Goal: Task Accomplishment & Management: Complete application form

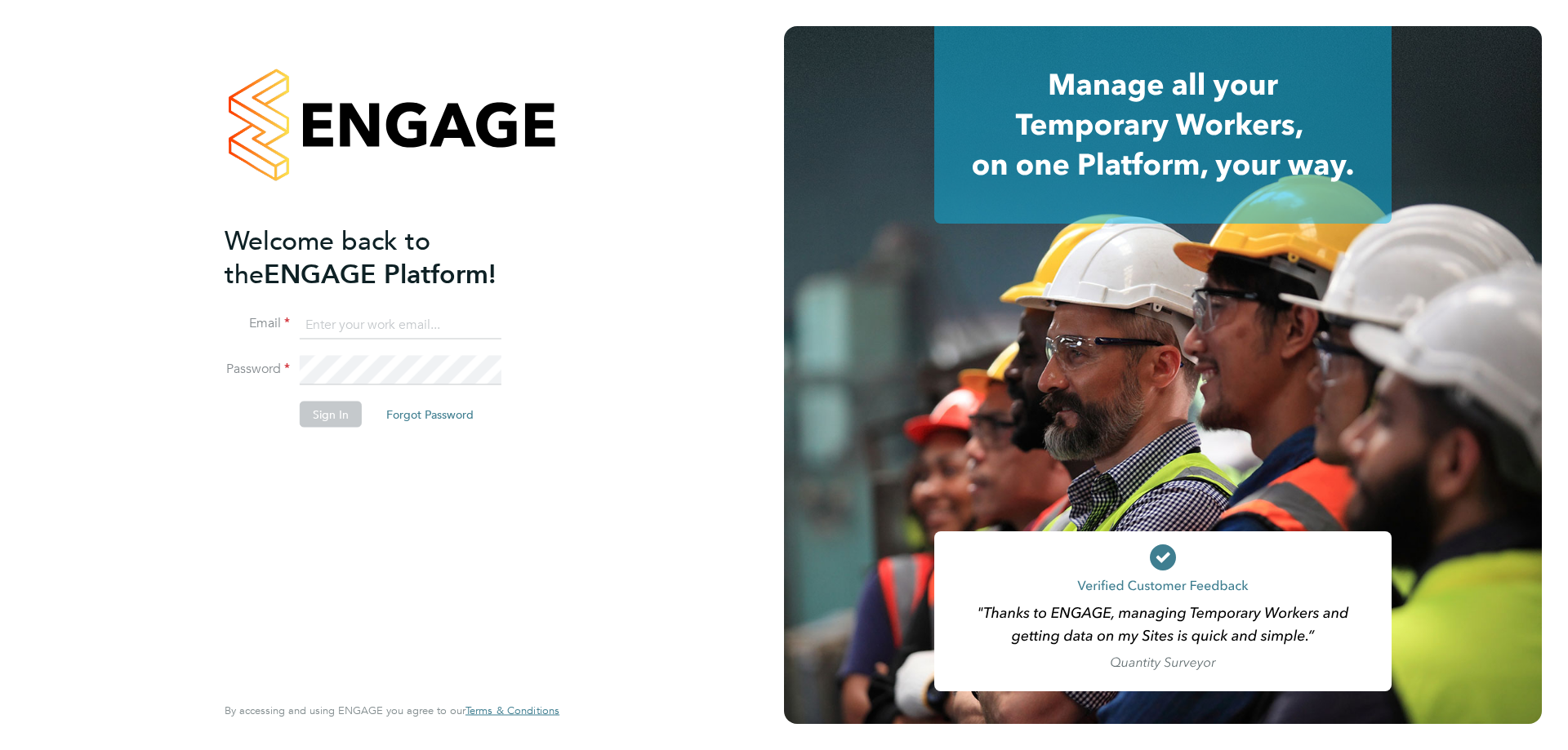
click at [310, 322] on input at bounding box center [401, 325] width 202 height 29
drag, startPoint x: 310, startPoint y: 322, endPoint x: 334, endPoint y: 320, distance: 24.1
click at [312, 320] on input at bounding box center [401, 325] width 202 height 29
type input "[EMAIL_ADDRESS][DOMAIN_NAME]"
click at [331, 416] on button "Sign In" at bounding box center [331, 414] width 62 height 26
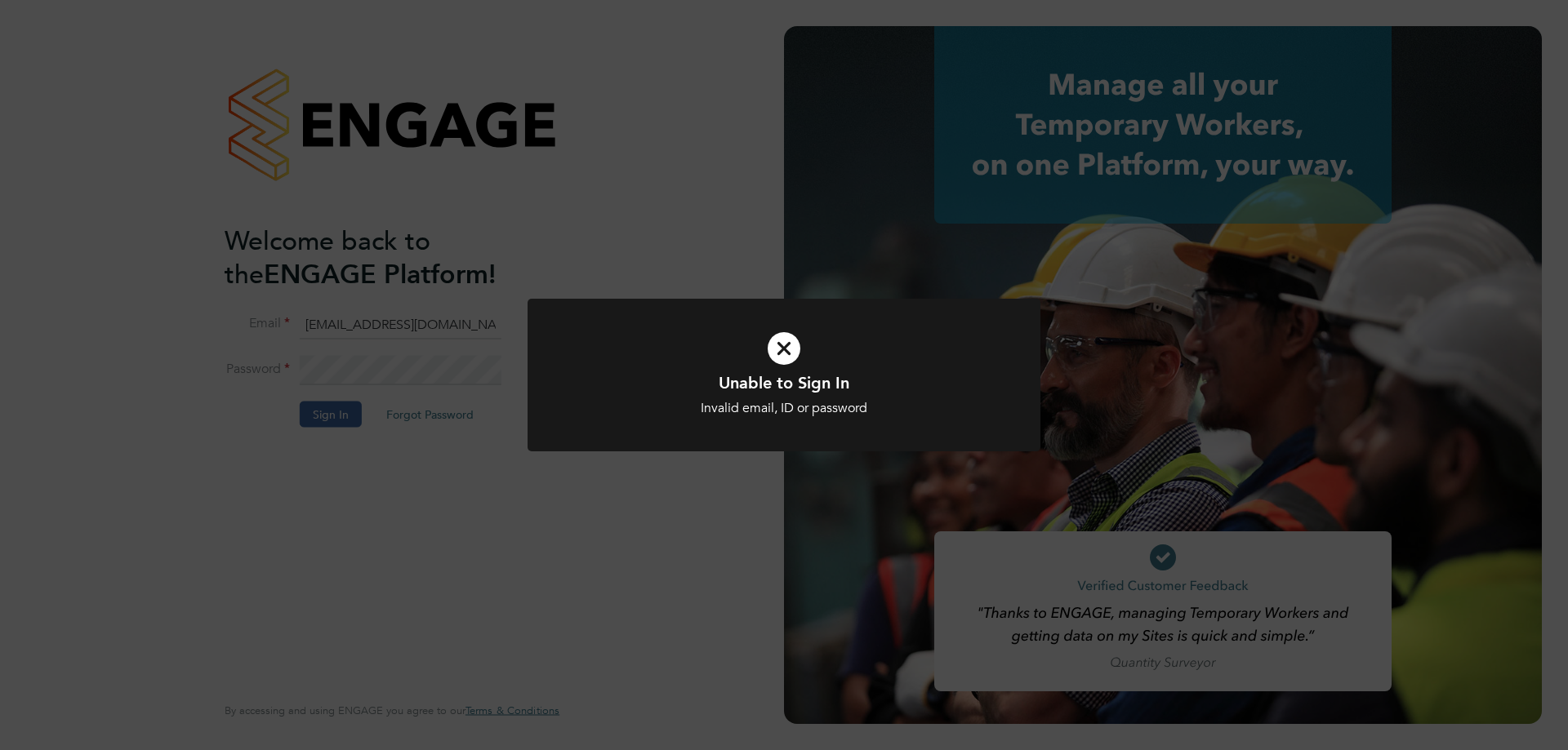
click at [330, 417] on div "Unable to Sign In Invalid email, ID or password Cancel Okay" at bounding box center [784, 375] width 1568 height 750
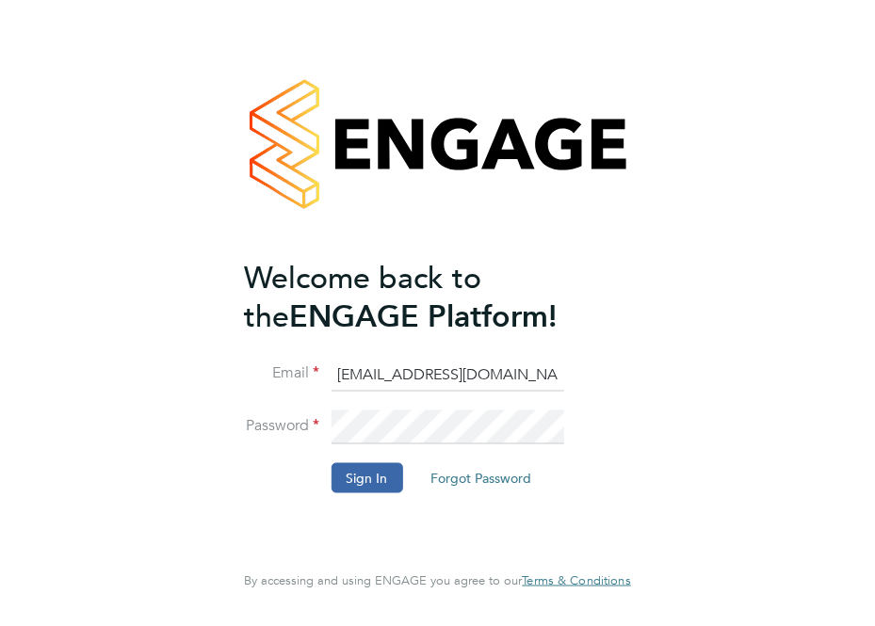
click at [732, 93] on div "Welcome back to the ENGAGE Platform! Email unsallale@gmail.com Password Sign In…" at bounding box center [437, 313] width 875 height 626
click at [363, 482] on button "Sign In" at bounding box center [366, 477] width 72 height 30
click at [0, 0] on div "Unable to Sign In Invalid email, ID or password Cancel Okay" at bounding box center [0, 0] width 0 height 0
click at [378, 478] on button "Sign In" at bounding box center [366, 477] width 72 height 30
click at [0, 0] on div "Sorry, we are having problems connecting to our services." at bounding box center [0, 0] width 0 height 0
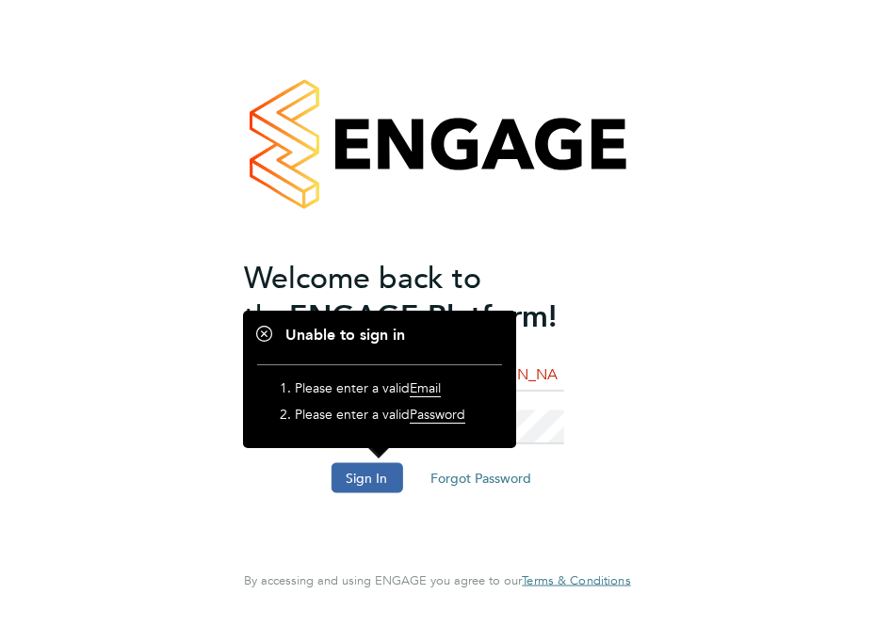
click at [614, 410] on div "Welcome back to the ENGAGE Platform! Email unsallale@gmail.com Password Sign In…" at bounding box center [437, 309] width 386 height 558
click at [648, 275] on div "Welcome back to the ENGAGE Platform! Email unsallale@gmail.com Password Sign In…" at bounding box center [437, 313] width 446 height 626
click at [705, 127] on div "Welcome back to the ENGAGE Platform! Email unsallale@gmail.com Password Sign In…" at bounding box center [437, 313] width 875 height 626
click at [553, 384] on input "[EMAIL_ADDRESS][DOMAIN_NAME]" at bounding box center [446, 375] width 233 height 34
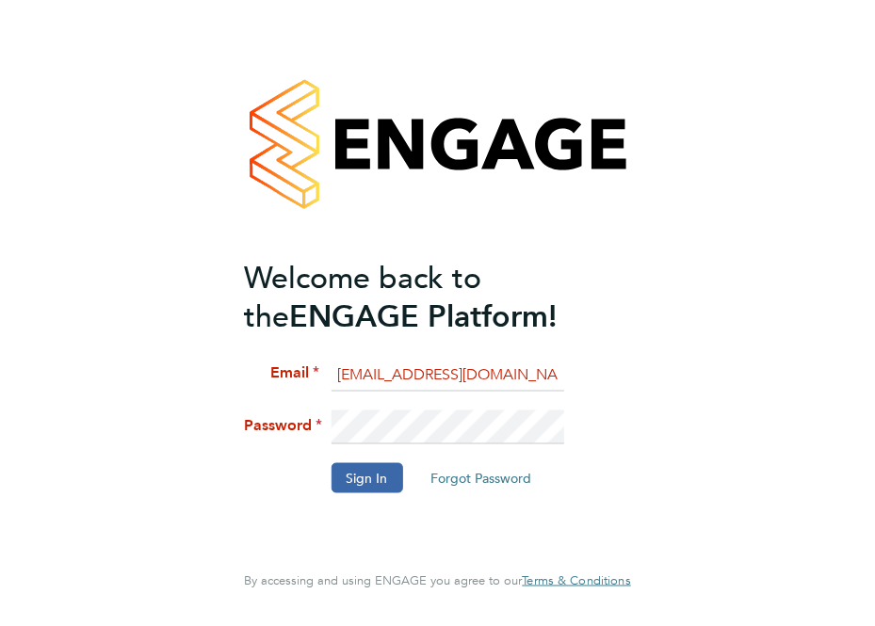
click at [553, 384] on input "[EMAIL_ADDRESS][DOMAIN_NAME]" at bounding box center [446, 375] width 233 height 34
click at [664, 331] on div "Welcome back to the ENGAGE Platform! Email unsallale@gmail.com Password Sign In…" at bounding box center [437, 313] width 875 height 626
click at [388, 475] on button "Sign In" at bounding box center [366, 477] width 72 height 30
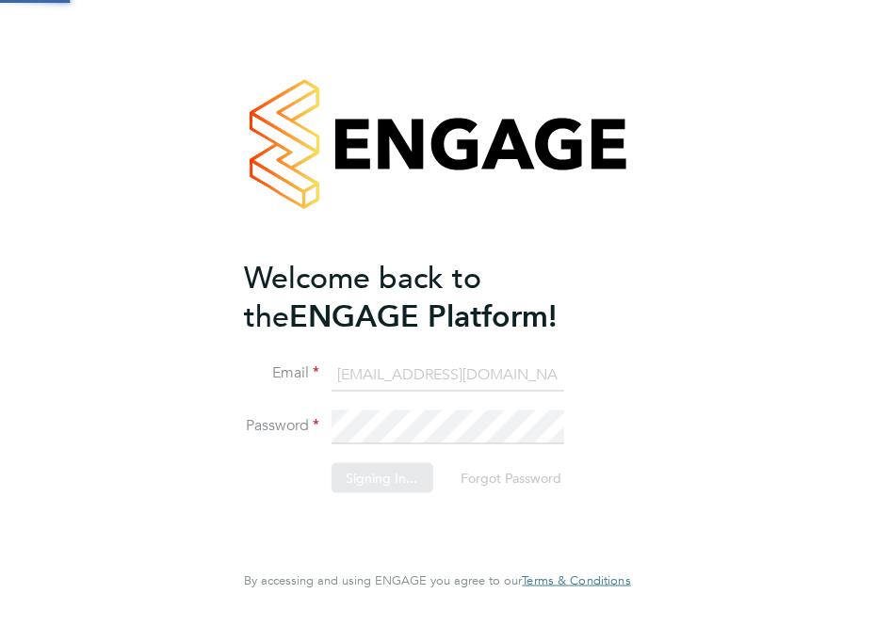
click at [388, 475] on div "Welcome back to the ENGAGE Platform! Email unsallale@gmail.com Password Signing…" at bounding box center [437, 313] width 875 height 626
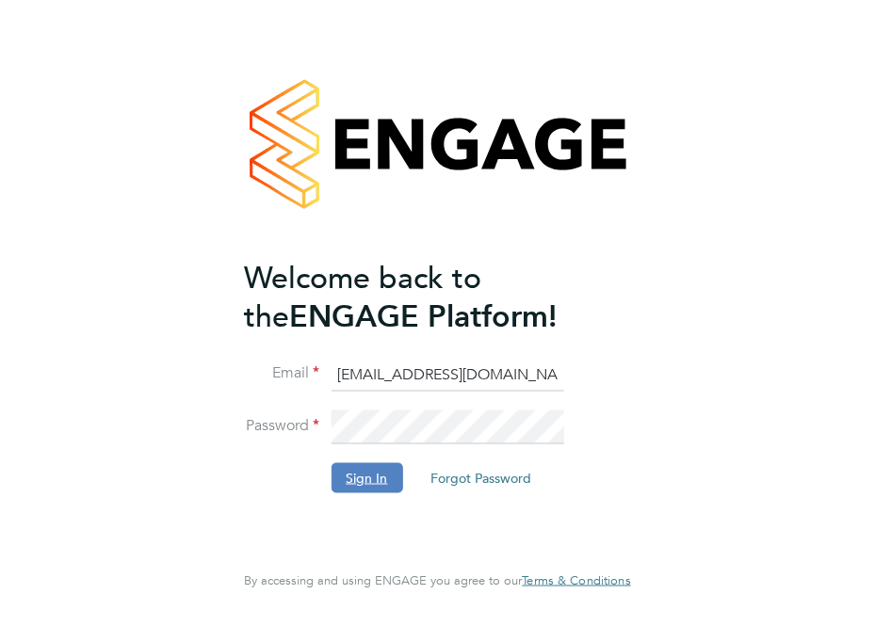
click at [361, 480] on button "Sign In" at bounding box center [366, 477] width 72 height 30
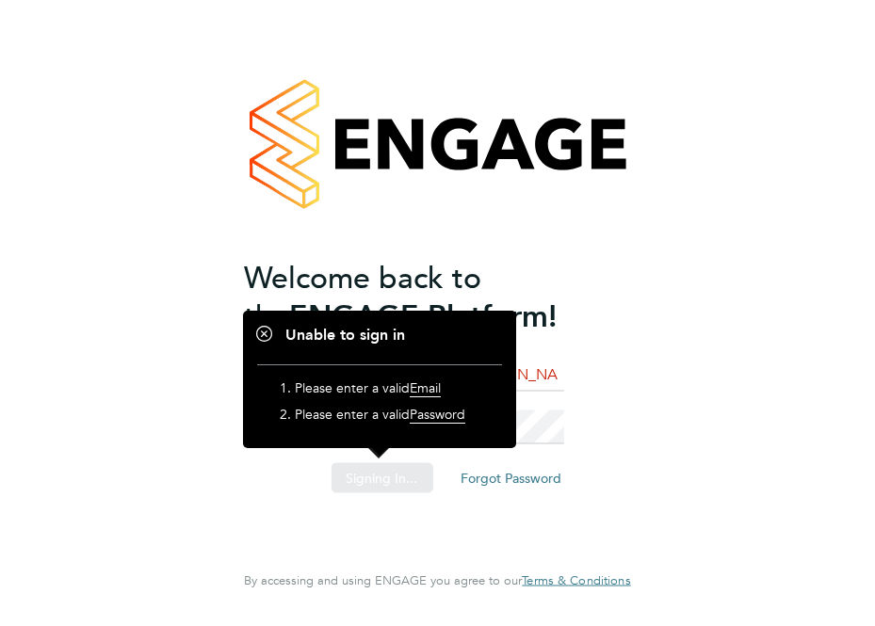
click at [612, 431] on div "Sorry, we are having problems connecting to our services." at bounding box center [437, 313] width 875 height 626
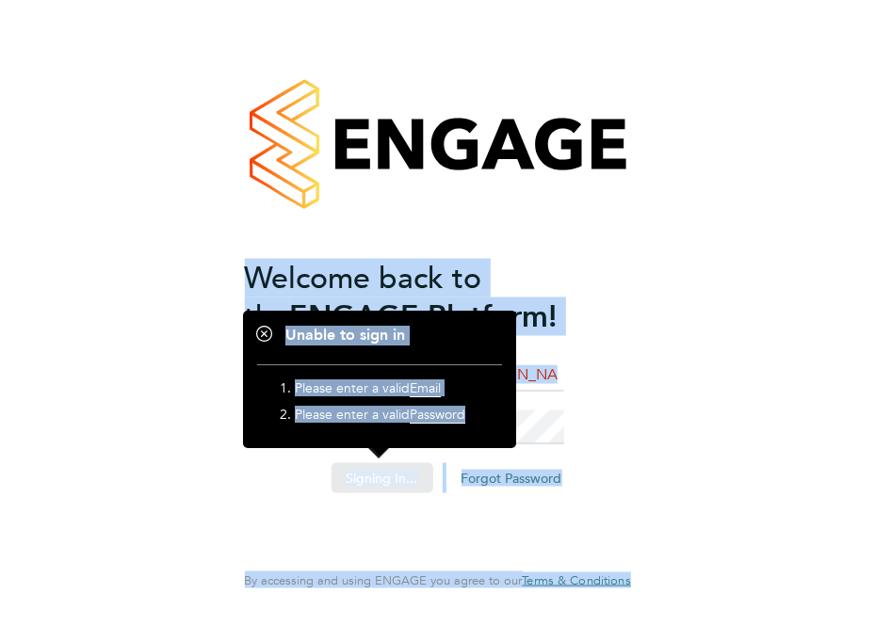
drag, startPoint x: 734, startPoint y: 450, endPoint x: 675, endPoint y: 437, distance: 60.8
click at [733, 450] on div "Welcome back to the ENGAGE Platform! Email unsallale@gmail.com Password Signing…" at bounding box center [437, 313] width 875 height 626
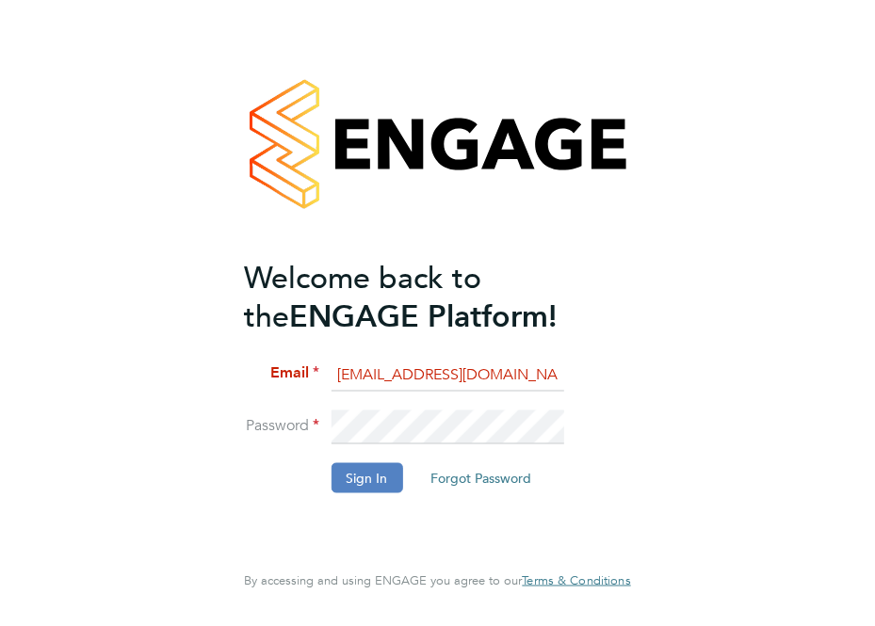
click at [379, 471] on button "Sign In" at bounding box center [366, 477] width 72 height 30
click at [376, 484] on button "Sign In" at bounding box center [366, 477] width 72 height 30
click at [348, 477] on button "Sign In" at bounding box center [366, 477] width 72 height 30
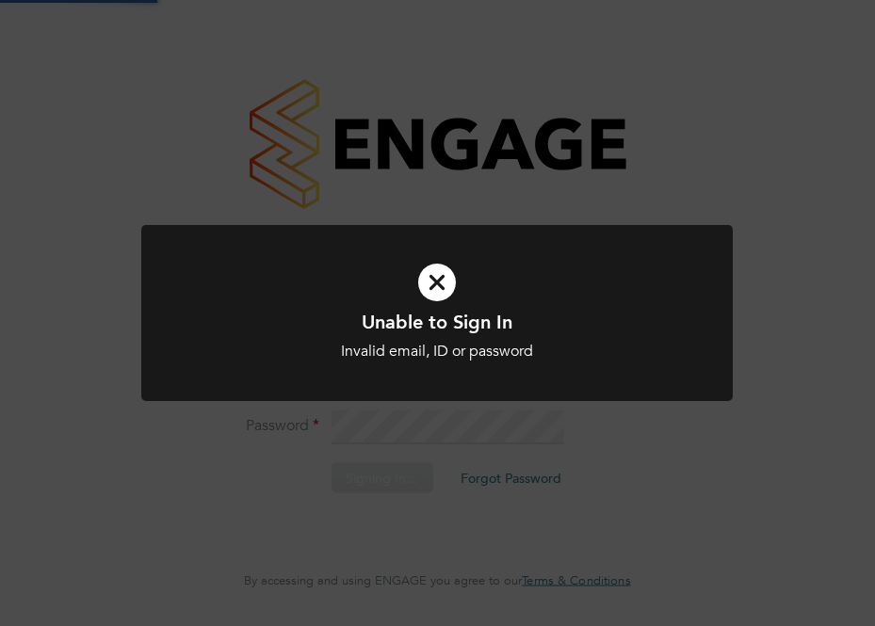
click at [348, 477] on div "Welcome back to the ENGAGE Platform! Email unsallale@gmail.com Password Signing…" at bounding box center [437, 313] width 875 height 626
click at [703, 468] on div "Unable to Sign In Invalid email, ID or password Cancel Okay" at bounding box center [437, 313] width 875 height 626
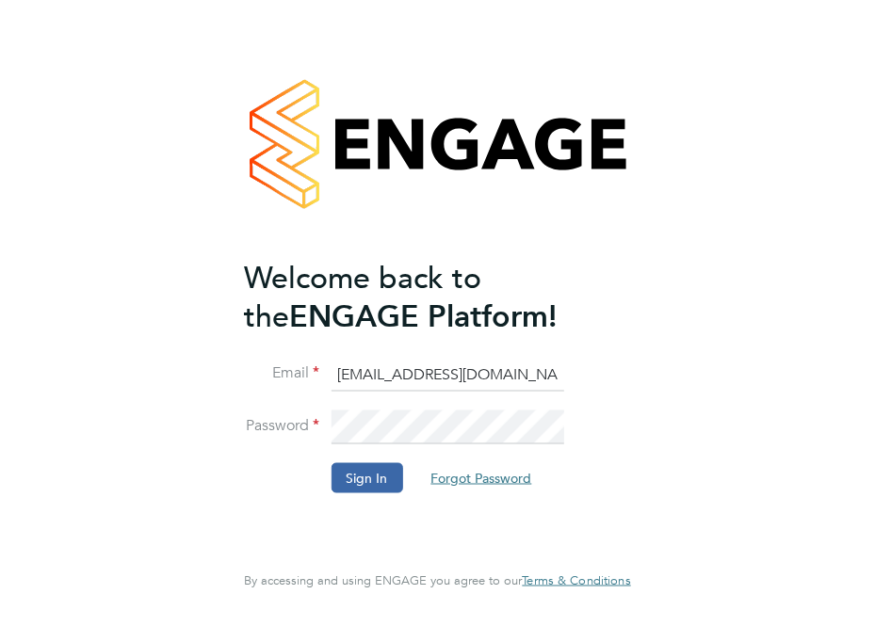
click at [453, 478] on button "Forgot Password" at bounding box center [480, 477] width 131 height 30
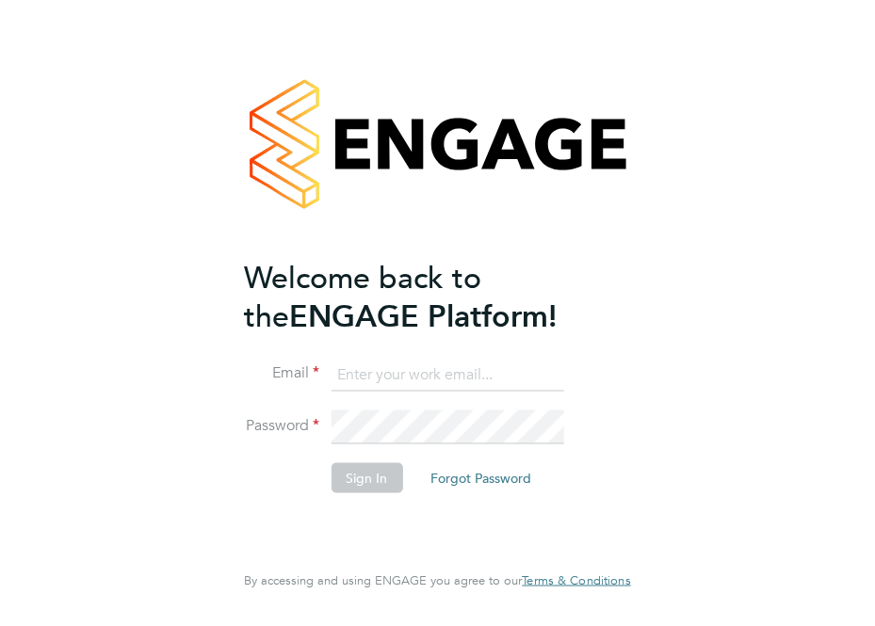
click at [460, 381] on input at bounding box center [446, 375] width 233 height 34
type input "[EMAIL_ADDRESS][DOMAIN_NAME]"
click at [378, 473] on button "Sign In" at bounding box center [366, 477] width 72 height 30
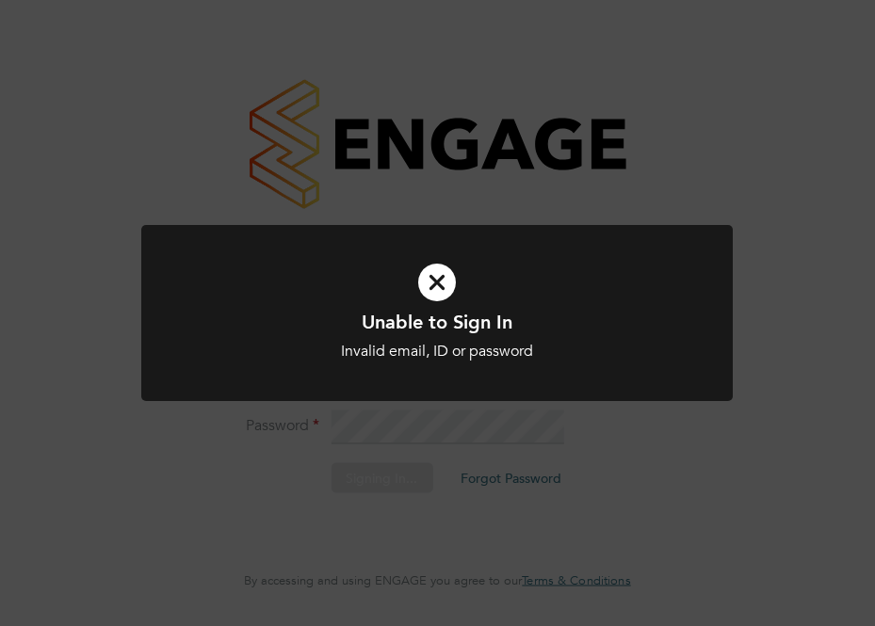
drag, startPoint x: 439, startPoint y: 283, endPoint x: 446, endPoint y: 299, distance: 17.7
click at [438, 283] on icon at bounding box center [437, 282] width 490 height 73
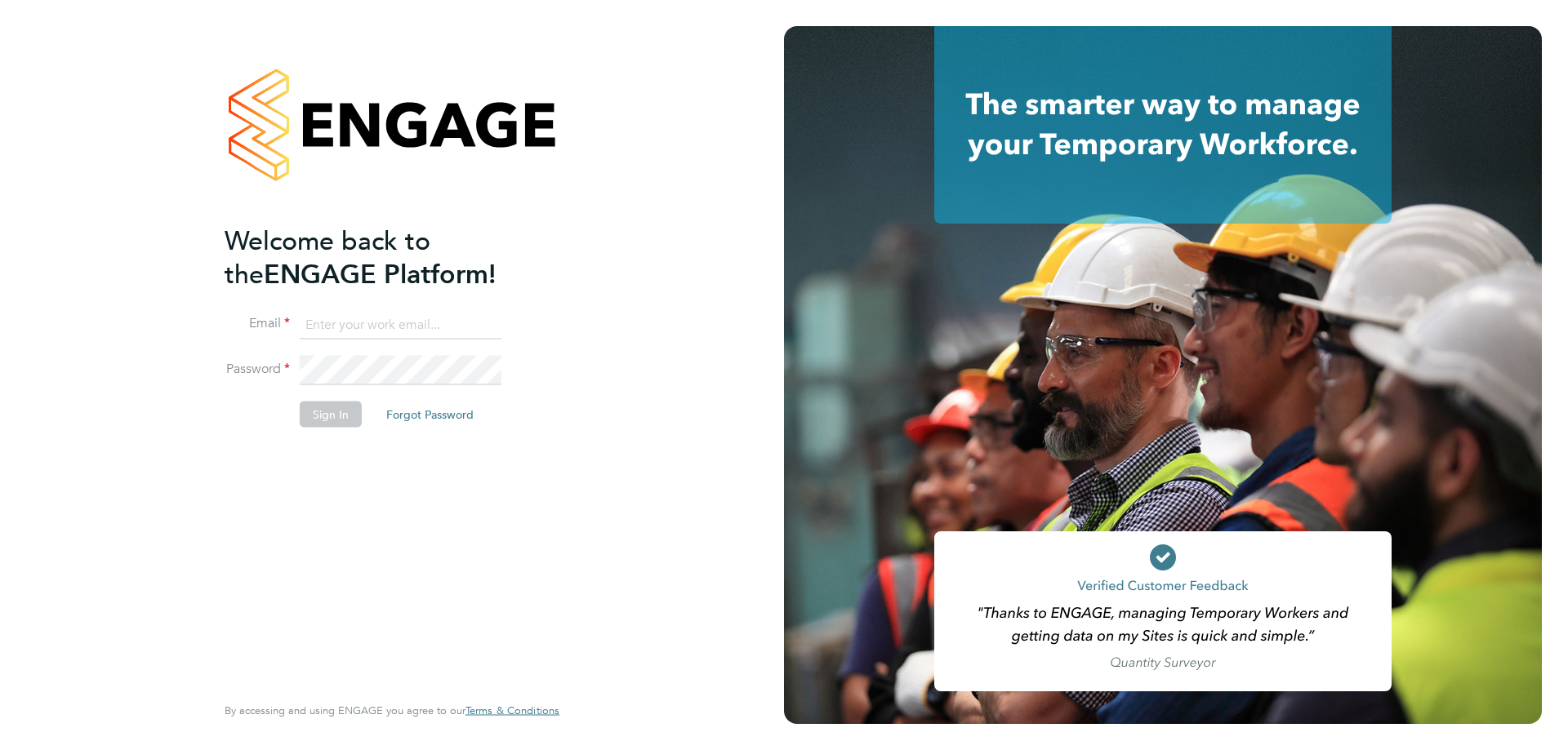
click at [410, 323] on input at bounding box center [401, 325] width 202 height 29
type input "[EMAIL_ADDRESS][DOMAIN_NAME]"
click at [413, 413] on button "Forgot Password" at bounding box center [429, 414] width 114 height 26
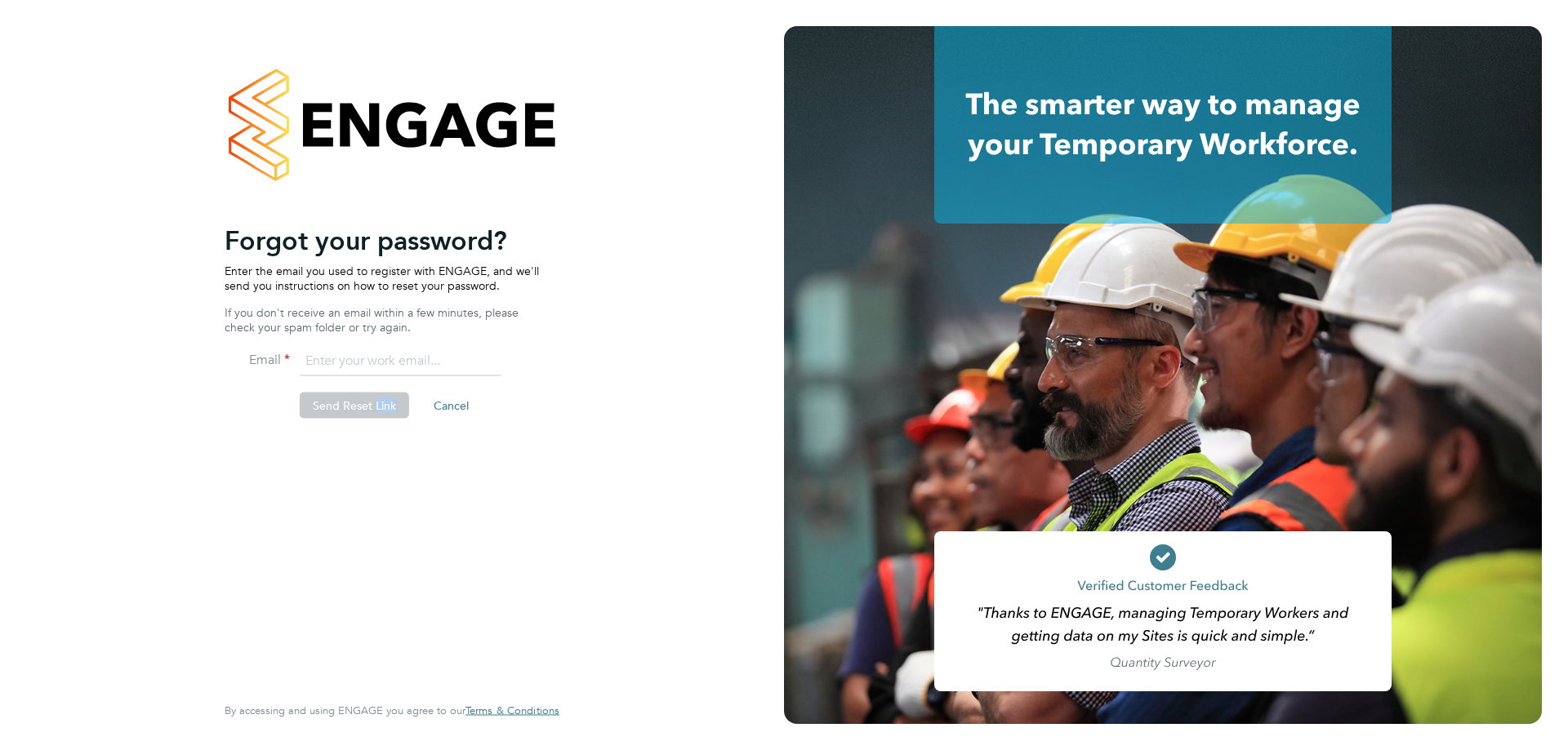
click at [413, 413] on li "Send Reset Link Cancel" at bounding box center [383, 414] width 318 height 42
click at [343, 369] on input "email" at bounding box center [401, 362] width 202 height 29
type input "[EMAIL_ADDRESS][DOMAIN_NAME]"
click at [352, 399] on button "Send Reset Link" at bounding box center [355, 406] width 109 height 26
click at [0, 0] on div "Sorry, we are having problems connecting to our services." at bounding box center [0, 0] width 0 height 0
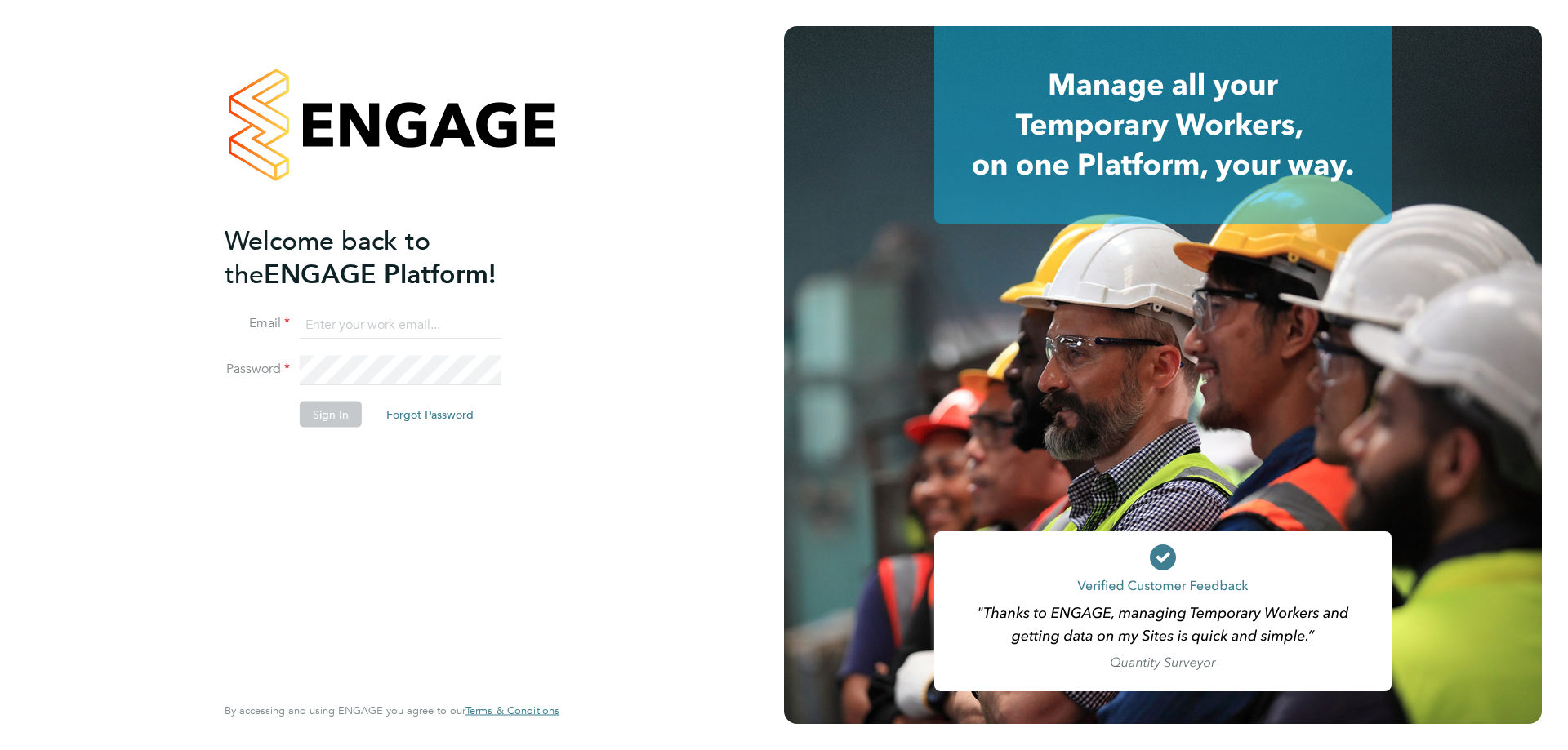
click at [368, 331] on input at bounding box center [401, 325] width 202 height 29
type input "unsallale@gmail.com"
click at [342, 412] on button "Sign In" at bounding box center [331, 414] width 62 height 26
click at [342, 413] on div "Sorry, we are having problems connecting to our services." at bounding box center [392, 375] width 784 height 750
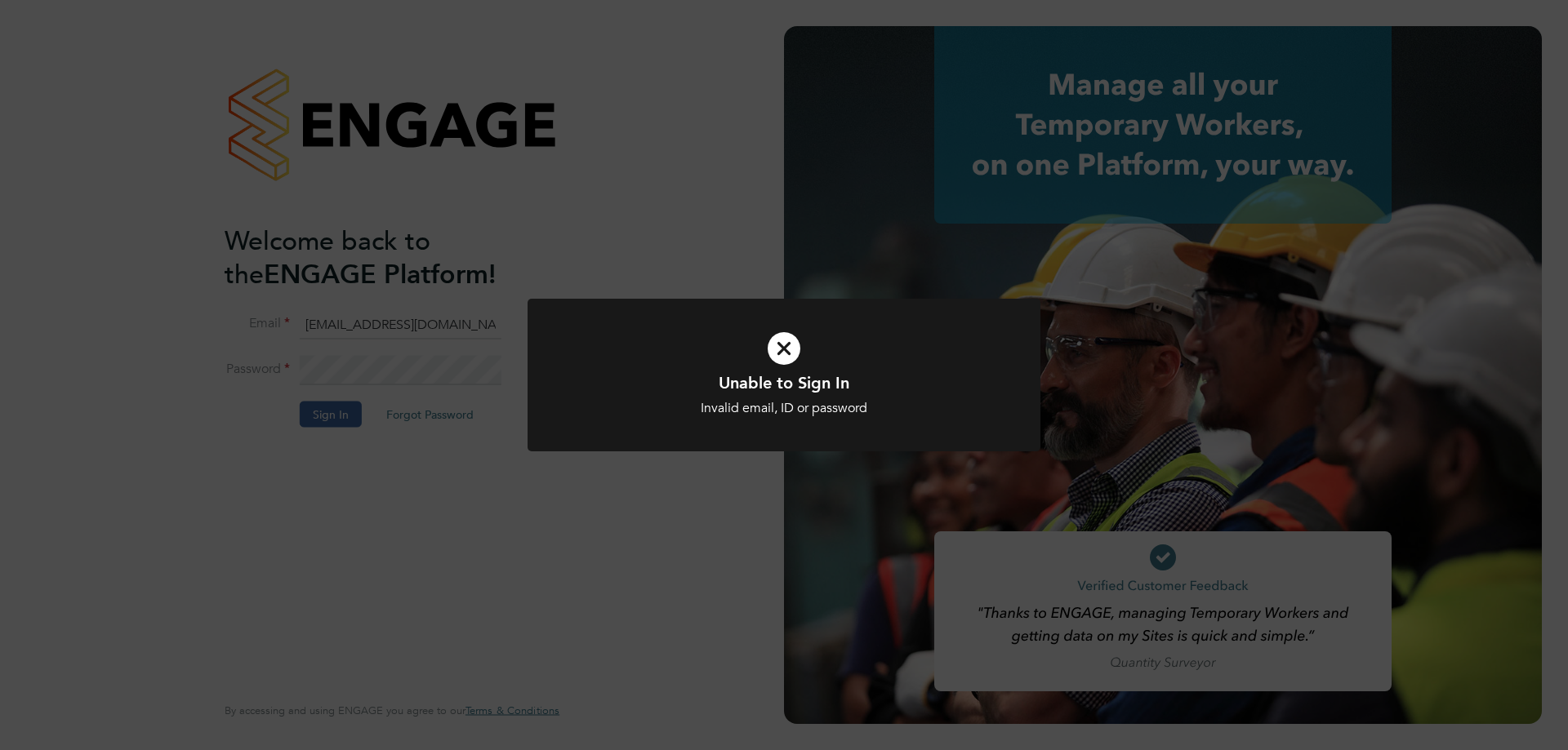
click at [790, 342] on icon at bounding box center [784, 348] width 425 height 63
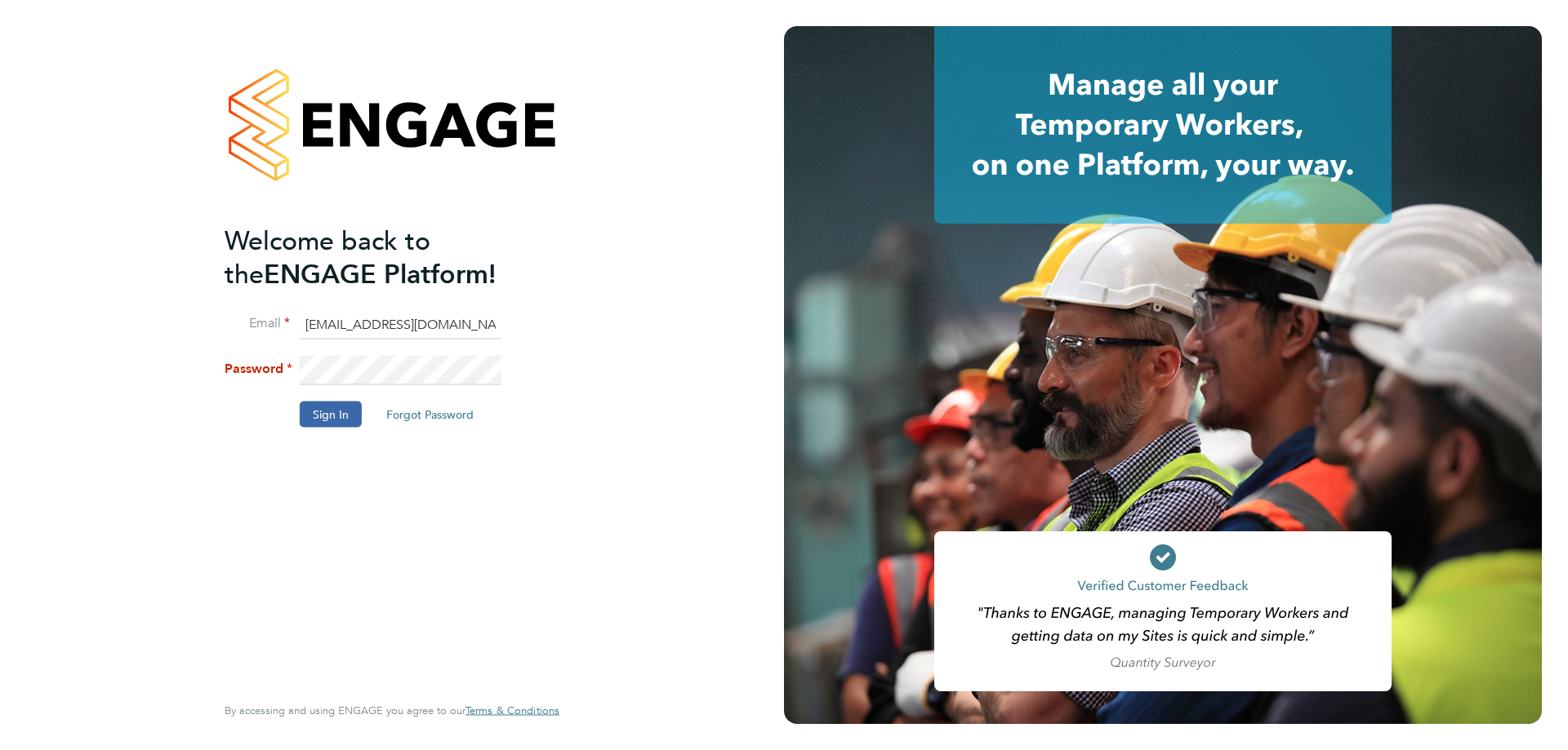
click at [632, 119] on div "Welcome back to the ENGAGE Platform! Email unsallale@gmail.com Password Sign In…" at bounding box center [392, 375] width 784 height 750
click at [446, 152] on div at bounding box center [392, 125] width 335 height 198
click at [343, 407] on button "Sign In" at bounding box center [331, 414] width 62 height 26
click at [0, 0] on div "Sorry, we are having problems connecting to our services." at bounding box center [0, 0] width 0 height 0
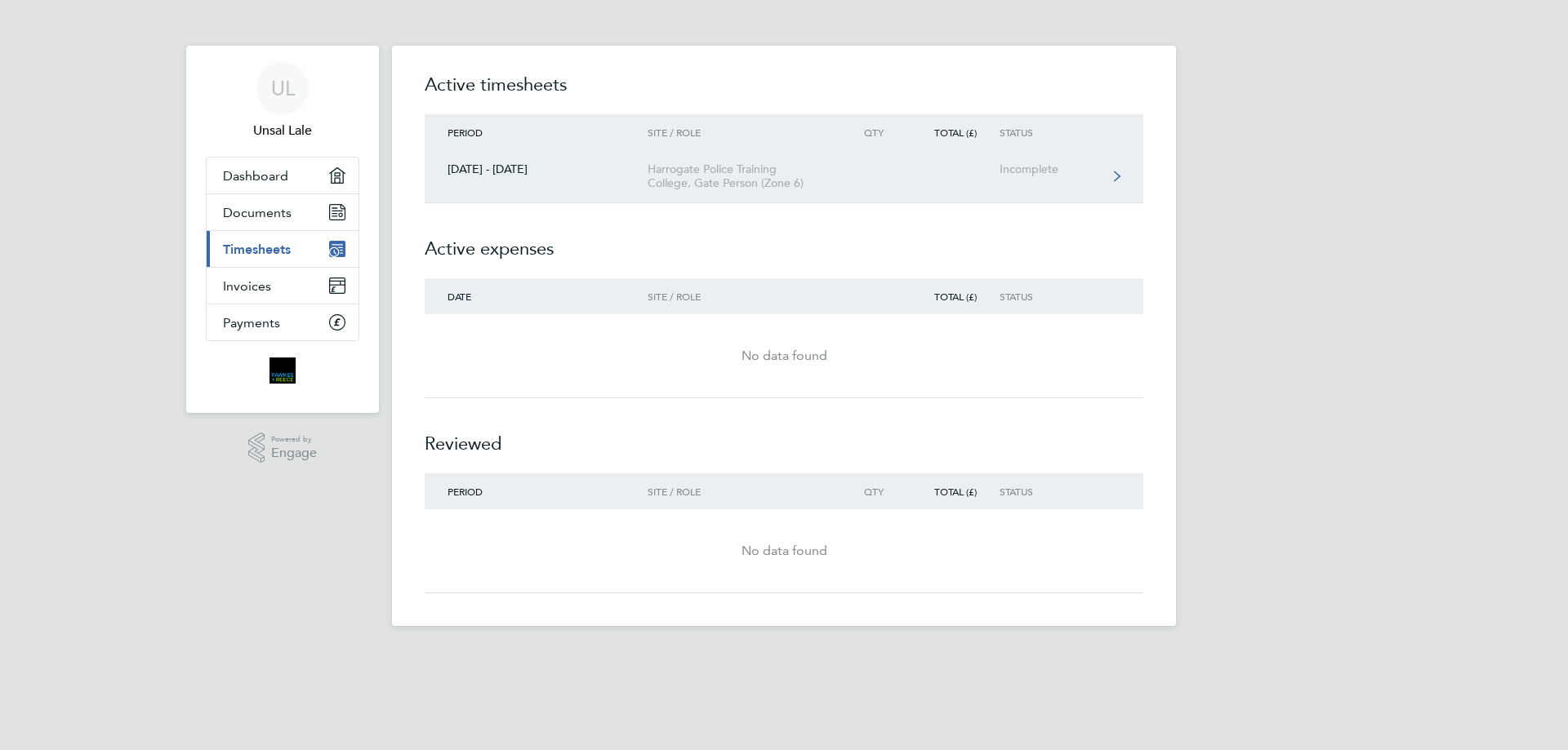
click at [1111, 174] on link "[DATE] - [DATE] Harrogate Police Training College, Gate Person (Zone 6) Incompl…" at bounding box center [784, 176] width 718 height 53
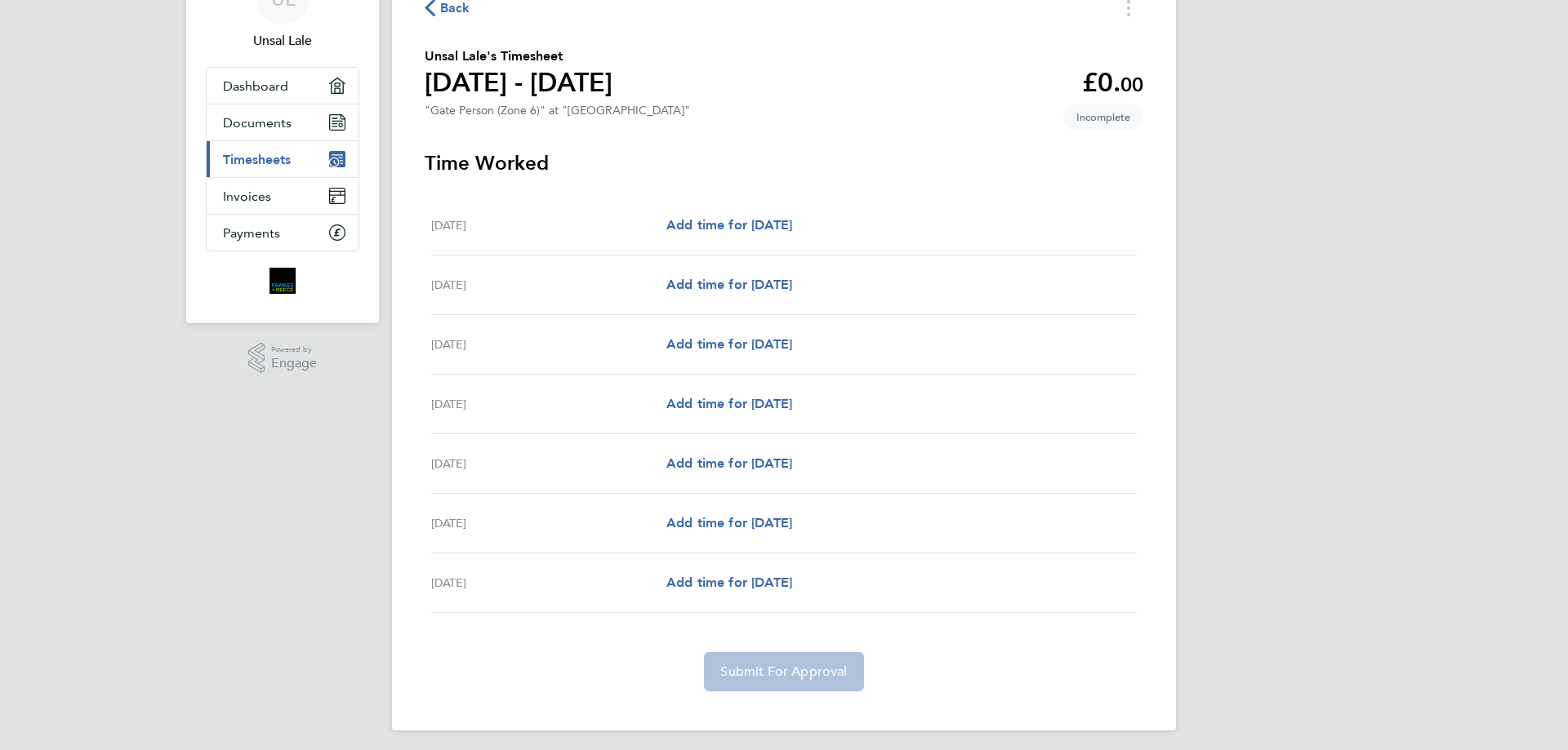
scroll to position [96, 0]
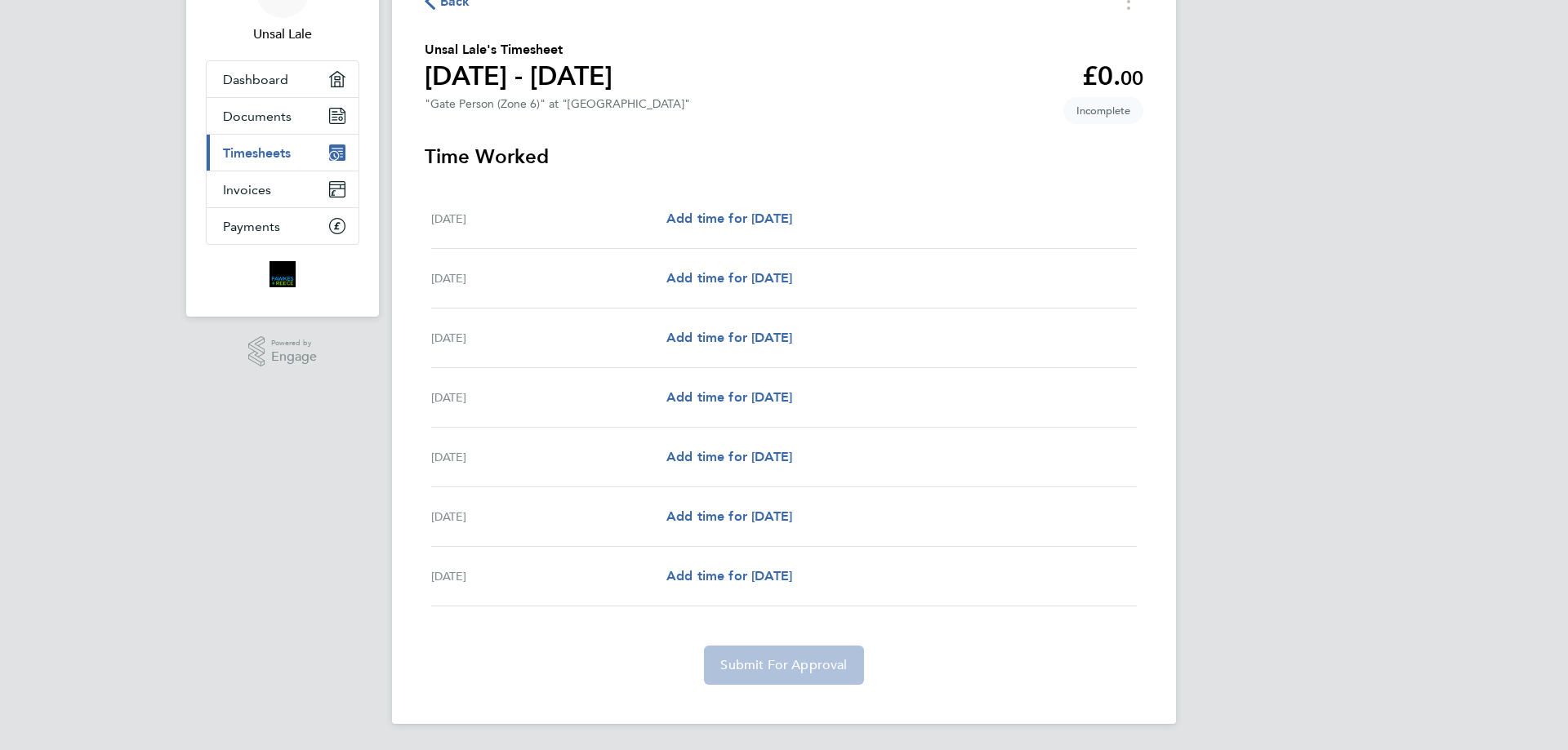
drag, startPoint x: 922, startPoint y: 310, endPoint x: 922, endPoint y: 323, distance: 13.0
click at [922, 314] on div "Wed 24 Sep Add time for Wed 24 Sep Add time for Wed 24 Sep" at bounding box center [783, 338] width 705 height 60
click at [830, 244] on div "Mon 22 Sep Add time for Mon 22 Sep Add time for Mon 22 Sep" at bounding box center [783, 218] width 705 height 60
click at [775, 223] on span "Add time for Mon 22 Sep" at bounding box center [728, 218] width 126 height 16
click at [774, 225] on app-root "UL Unsal Lale Applications: Dashboard Documents Current page: Timesheets Invoic…" at bounding box center [784, 327] width 1568 height 846
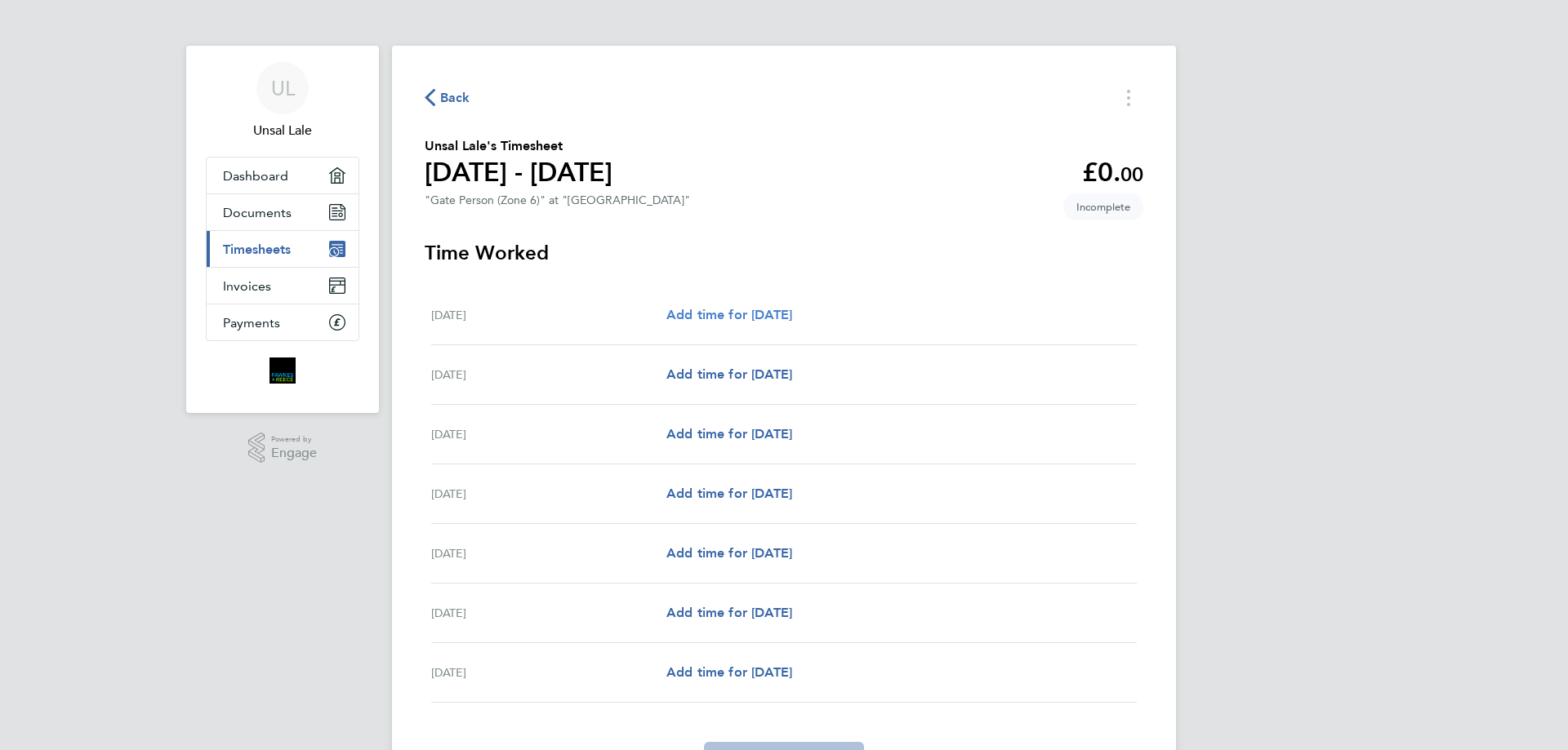
select select "30"
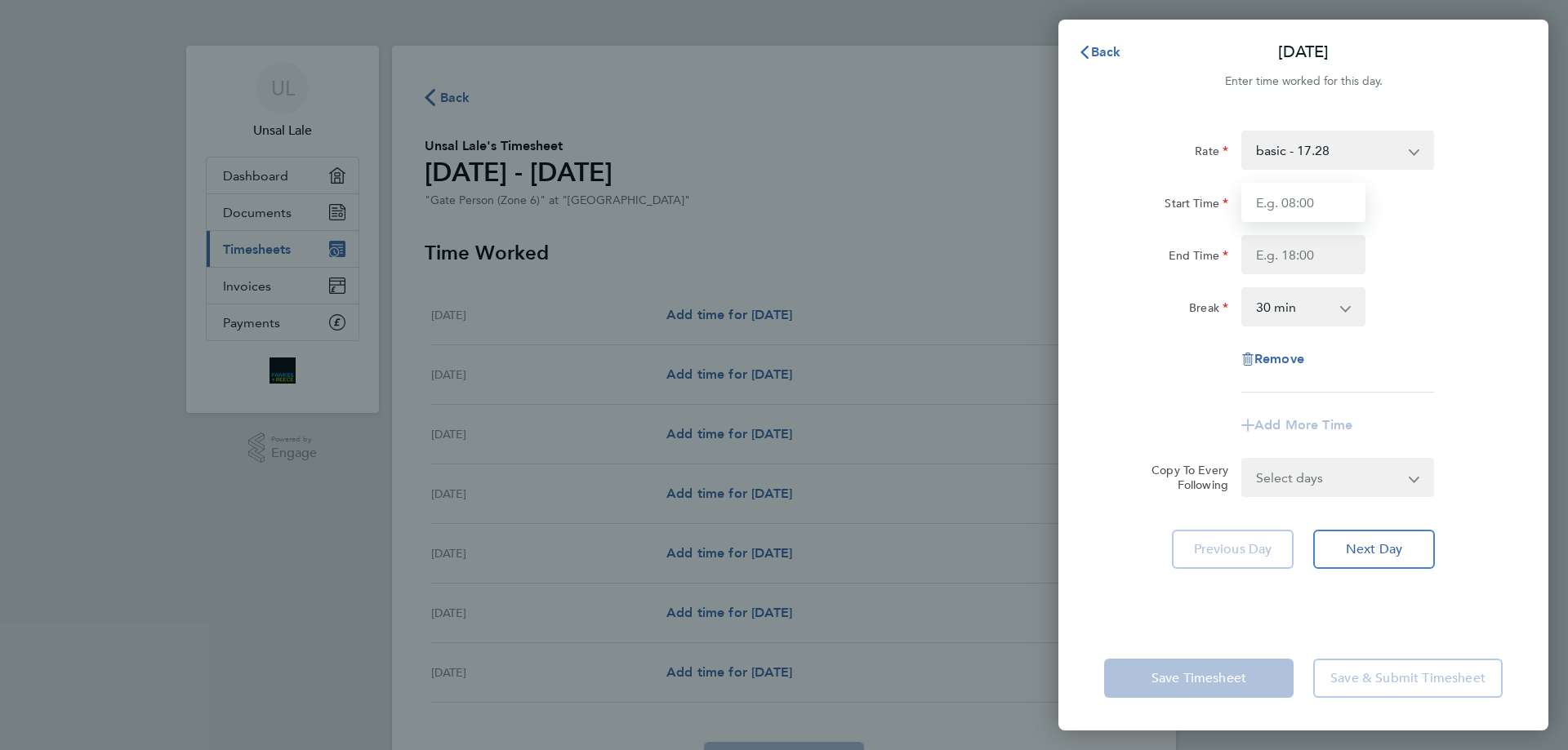
click at [1333, 205] on input "Start Time" at bounding box center [1303, 202] width 124 height 39
click at [1313, 203] on input "Start Time" at bounding box center [1303, 202] width 124 height 39
click at [1326, 205] on input "Start Time" at bounding box center [1303, 202] width 124 height 39
click at [1290, 205] on input "Start Time" at bounding box center [1303, 202] width 124 height 39
click at [1319, 197] on input "Start Time" at bounding box center [1303, 202] width 124 height 39
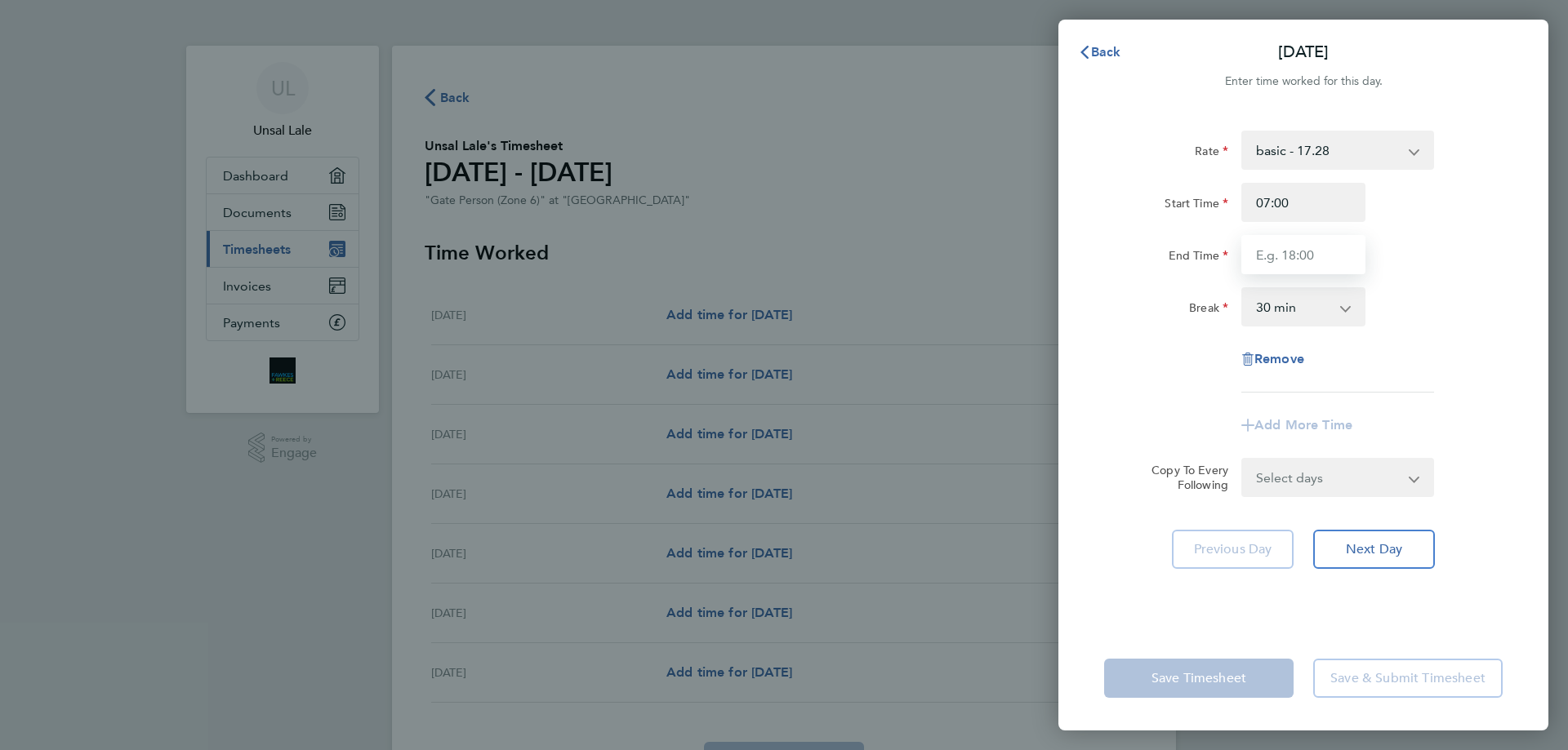
click at [1331, 264] on input "End Time" at bounding box center [1303, 254] width 124 height 39
click at [1289, 202] on input "07:00" at bounding box center [1303, 202] width 124 height 39
type input "07:30"
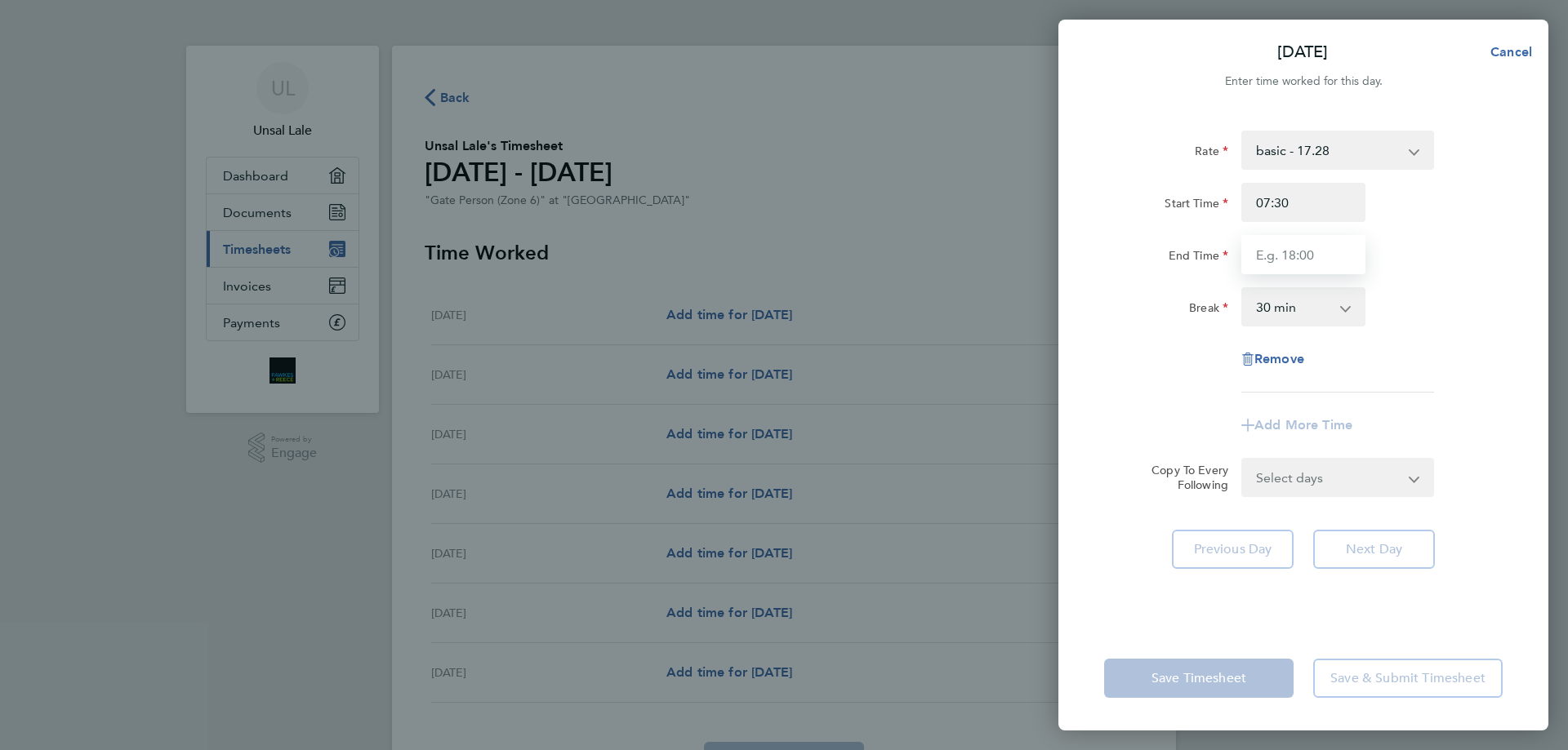
click at [1343, 257] on input "End Time" at bounding box center [1303, 254] width 124 height 39
click at [1342, 263] on input ""616" at bounding box center [1303, 254] width 124 height 39
click at [1341, 263] on input ""616" at bounding box center [1303, 254] width 124 height 39
type input "16:30"
click at [1320, 296] on select "0 min 15 min 30 min 45 min 60 min 75 min 90 min" at bounding box center [1293, 306] width 101 height 36
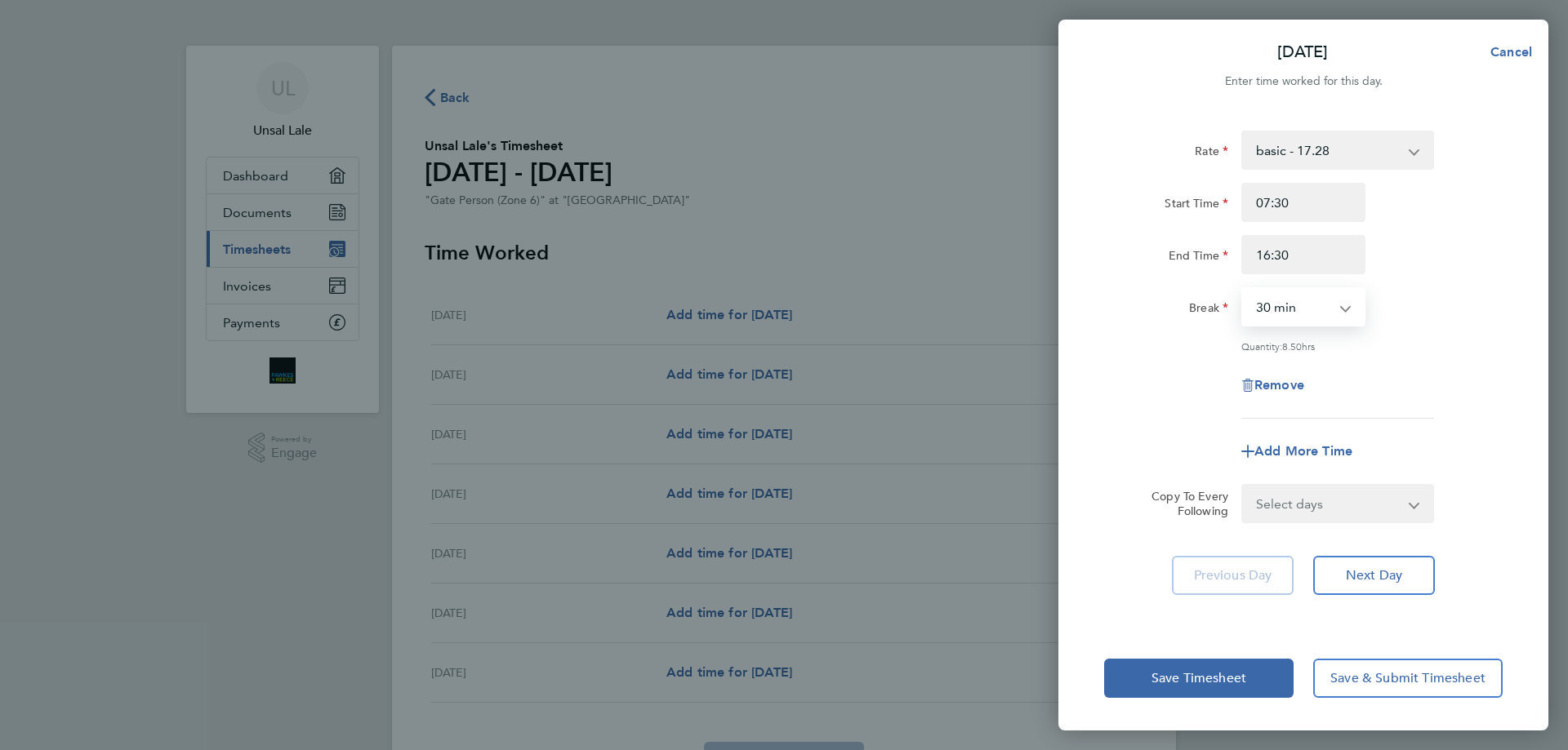
click at [1319, 296] on select "0 min 15 min 30 min 45 min 60 min 75 min 90 min" at bounding box center [1293, 306] width 101 height 36
click at [1362, 388] on app-form-button "Remove" at bounding box center [1303, 385] width 124 height 13
click at [1415, 153] on app-icon-cross-button at bounding box center [1422, 150] width 20 height 36
click at [1415, 153] on app-icon-cross-button at bounding box center [1422, 150] width 20 height 36
click at [1415, 152] on app-icon-cross-button at bounding box center [1422, 150] width 20 height 36
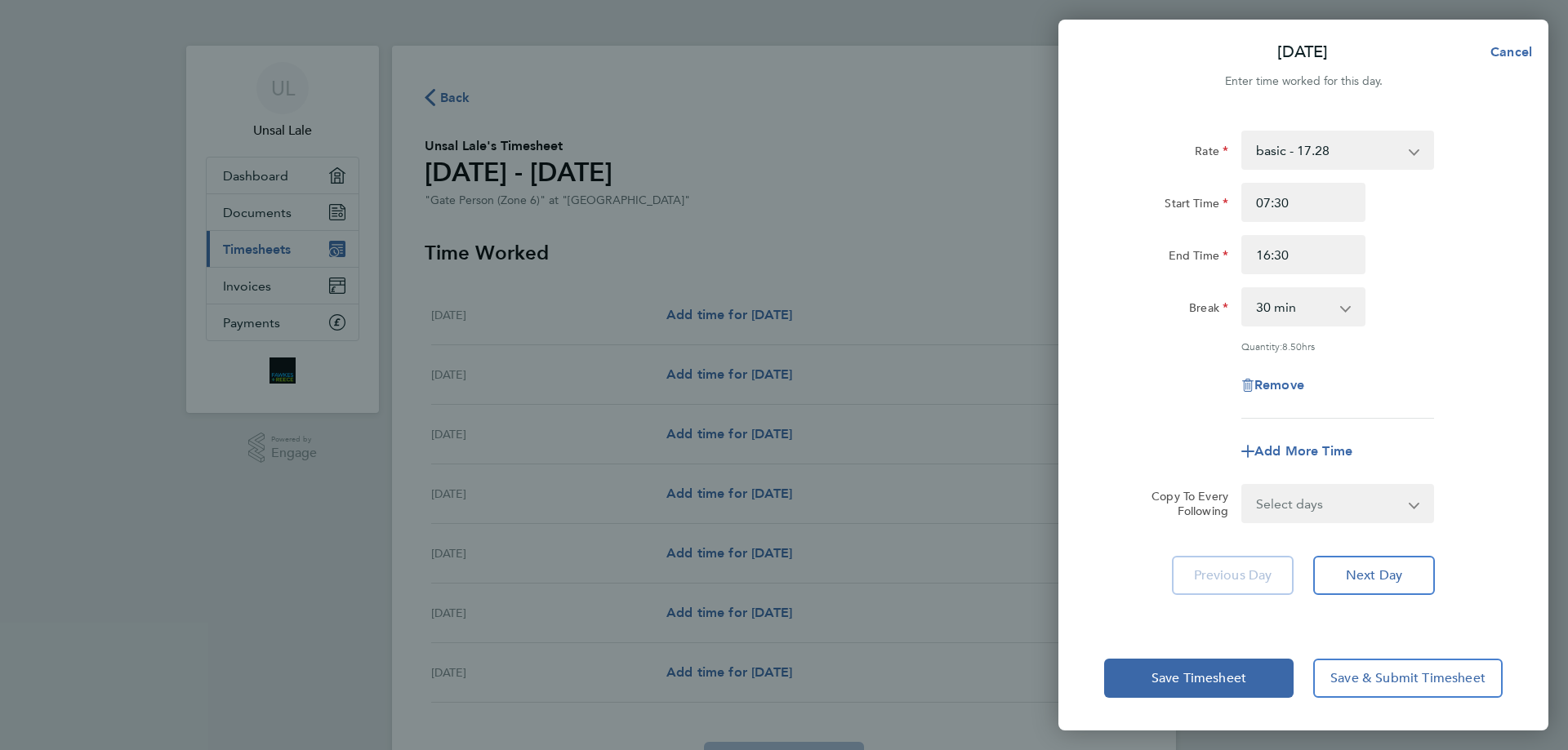
click at [1415, 152] on app-icon-cross-button at bounding box center [1422, 150] width 20 height 36
drag, startPoint x: 522, startPoint y: 250, endPoint x: 539, endPoint y: 209, distance: 44.4
drag, startPoint x: 539, startPoint y: 209, endPoint x: 1414, endPoint y: 507, distance: 924.4
click at [1414, 507] on select "Select days Day Weekday (Mon-Fri) Weekend (Sat-Sun) Tuesday Wednesday Thursday …" at bounding box center [1329, 503] width 172 height 36
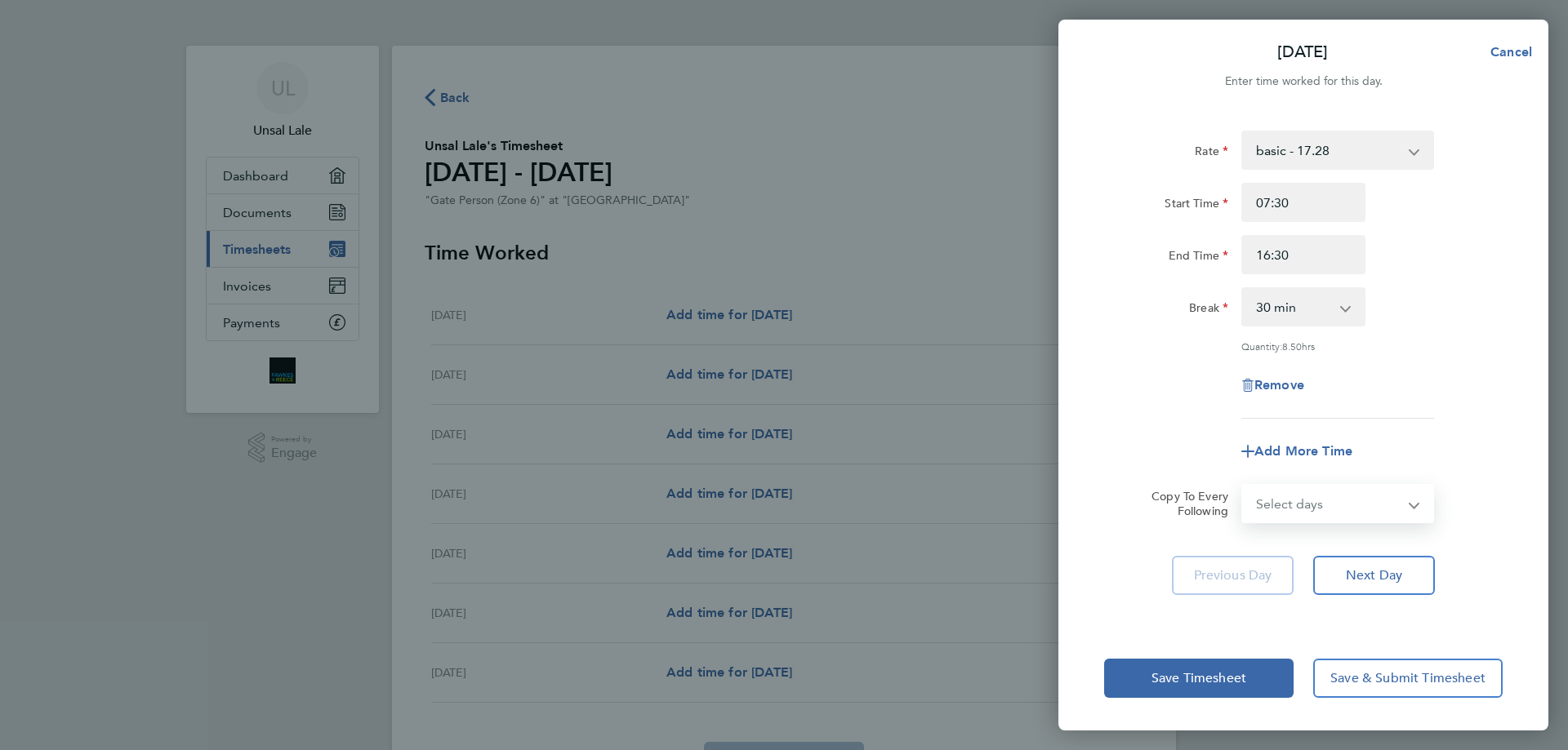
click at [1497, 445] on div "Add More Time" at bounding box center [1303, 451] width 411 height 39
click at [1411, 150] on select "basic - 17.28" at bounding box center [1328, 150] width 170 height 36
click at [1411, 148] on select "basic - 17.28" at bounding box center [1328, 150] width 170 height 36
click at [1470, 317] on div "Break 0 min 15 min 30 min 45 min 60 min 75 min 90 min" at bounding box center [1303, 306] width 411 height 39
click at [1432, 680] on span "Save & Submit Timesheet" at bounding box center [1408, 678] width 155 height 16
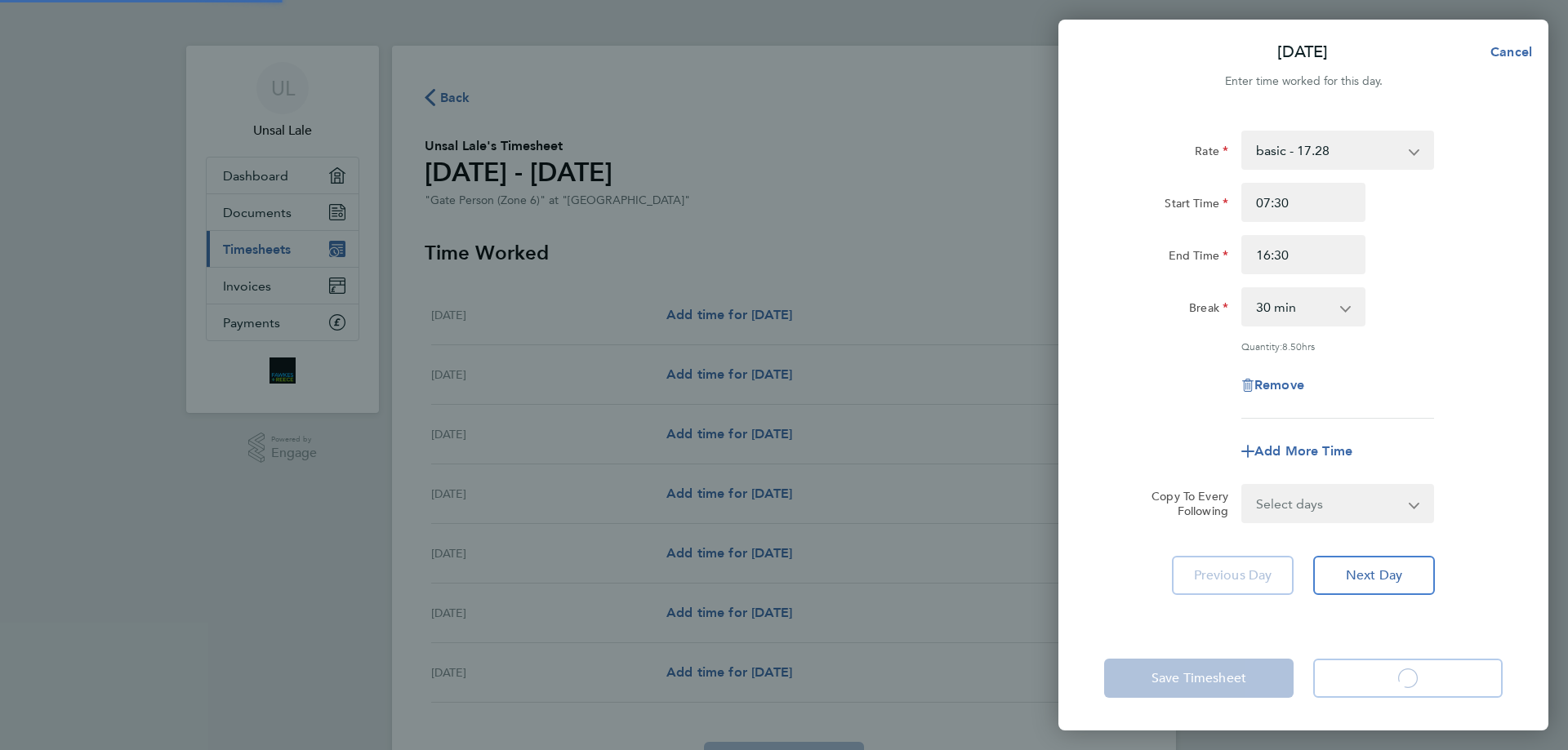
click at [1432, 680] on app-form-button "Save & Submit Timesheet Loading" at bounding box center [1403, 678] width 199 height 39
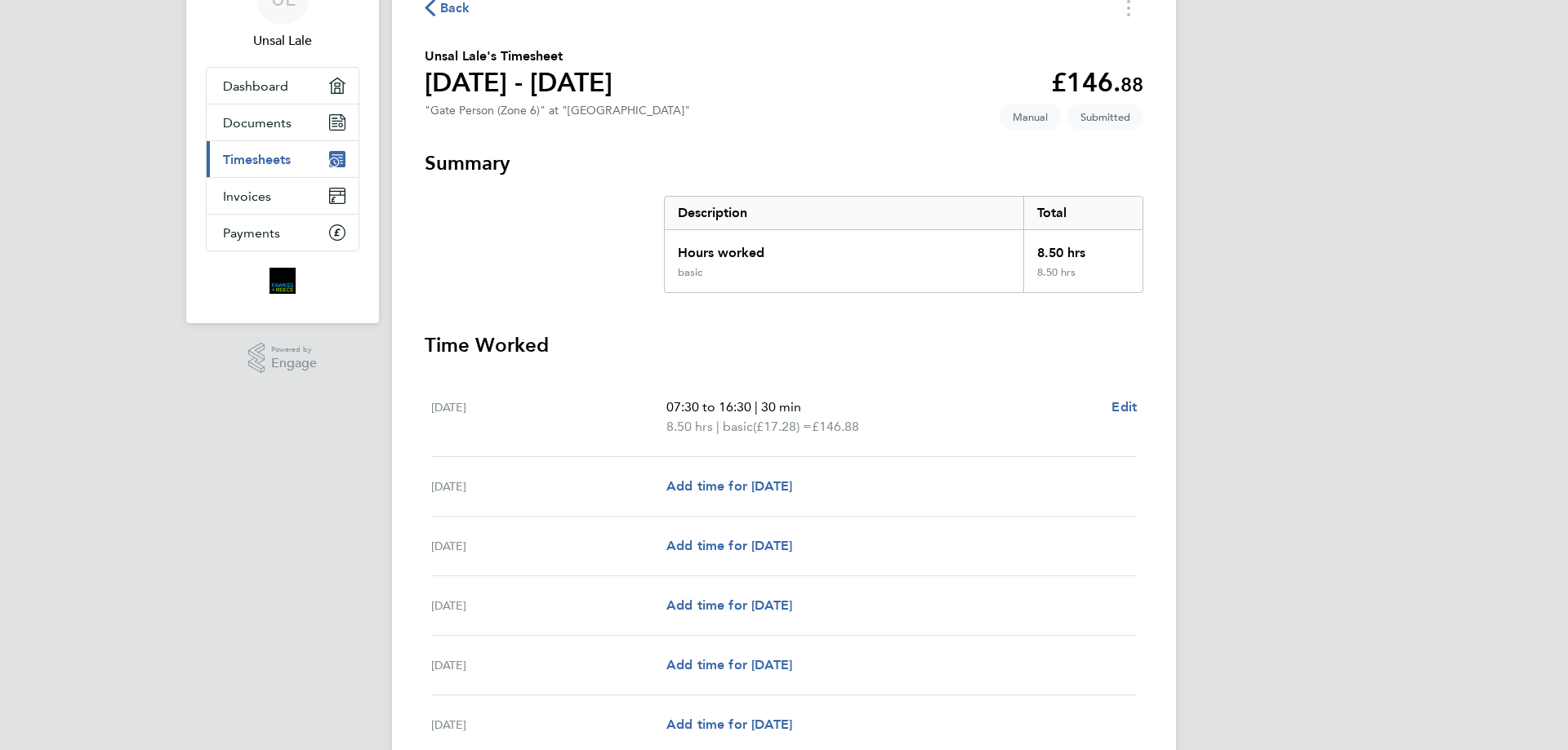
scroll to position [163, 0]
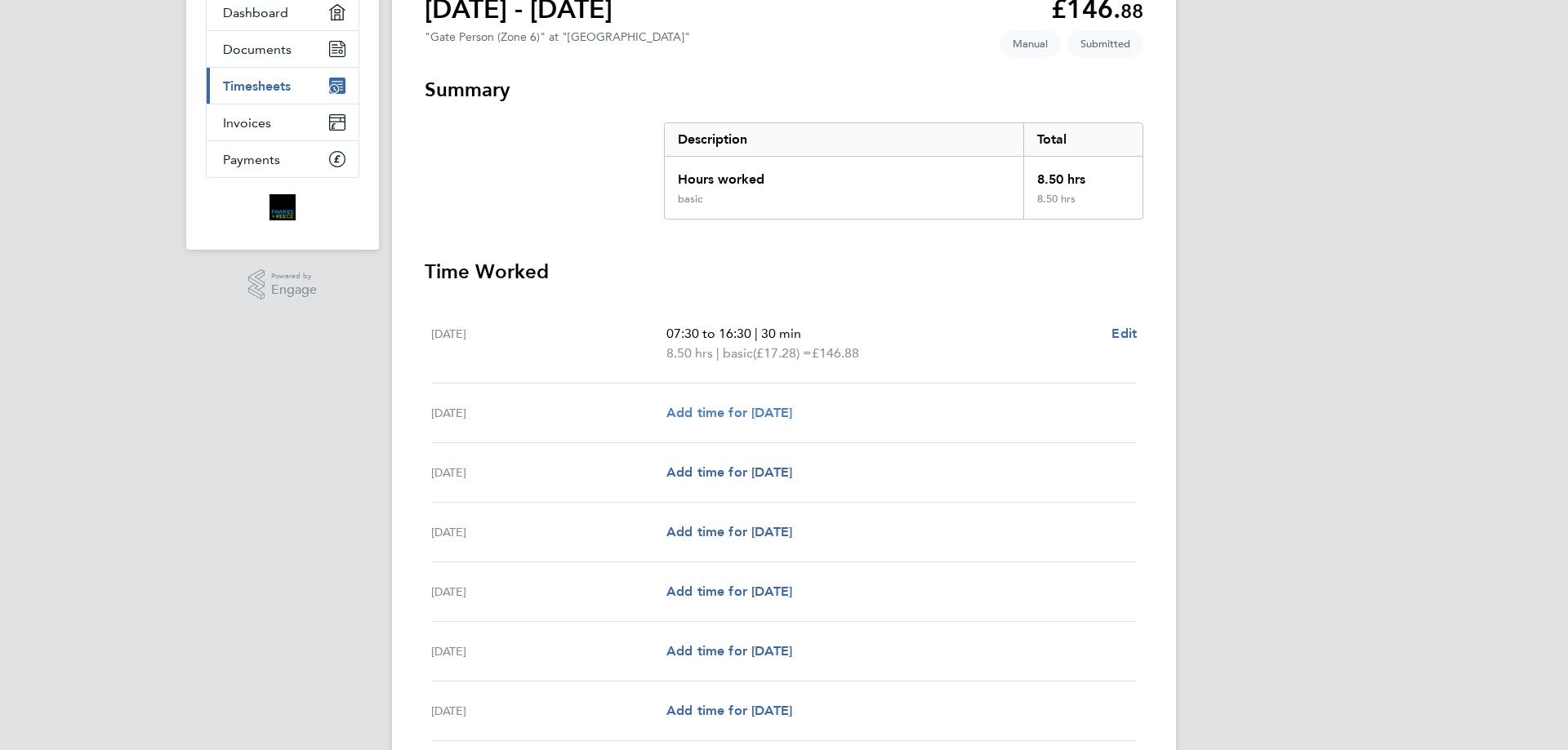
click at [760, 411] on span "Add time for Tue 23 Sep" at bounding box center [728, 413] width 126 height 16
select select "30"
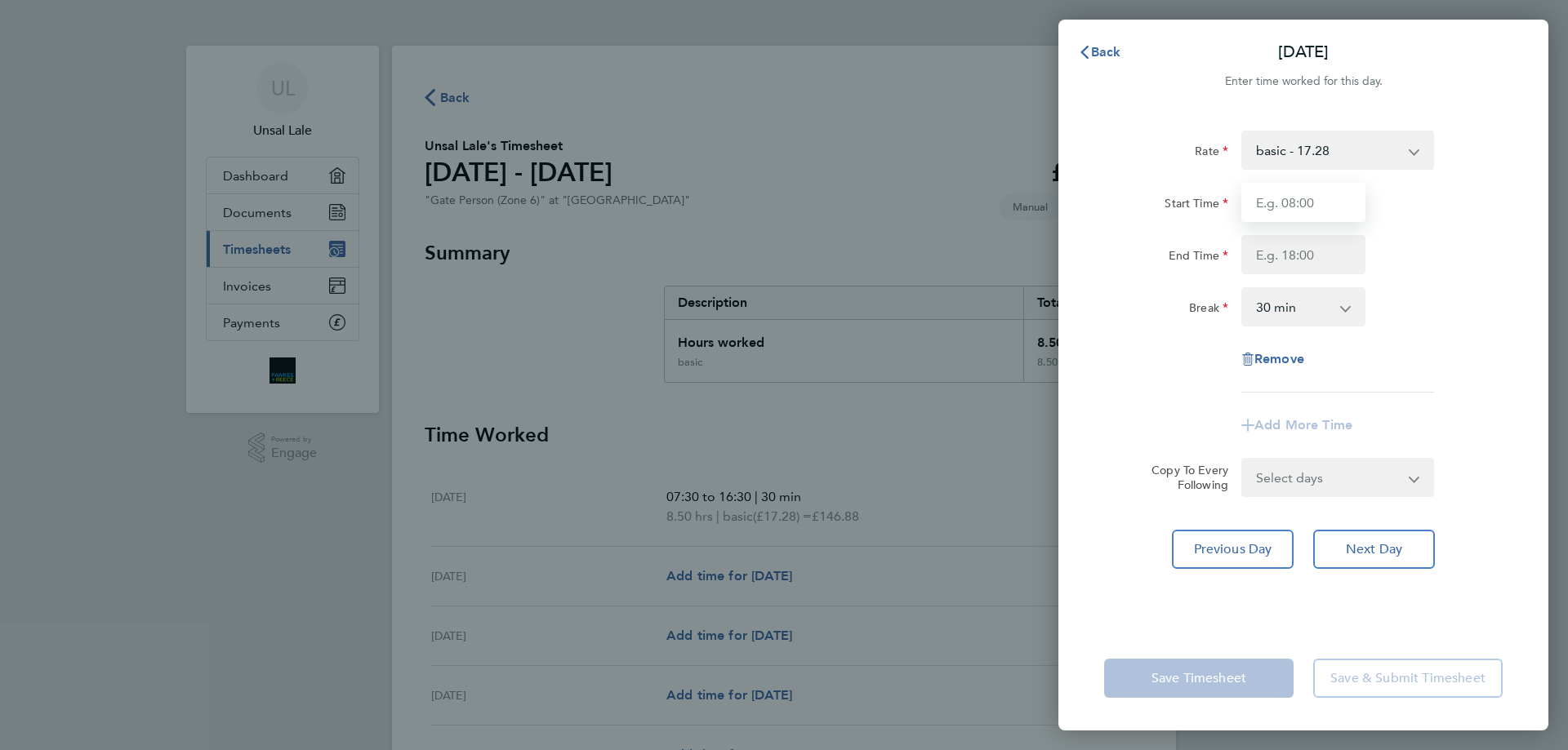
click at [1330, 207] on input "Start Time" at bounding box center [1303, 202] width 124 height 39
type input "07:30"
click at [1323, 257] on input "End Time" at bounding box center [1303, 254] width 124 height 39
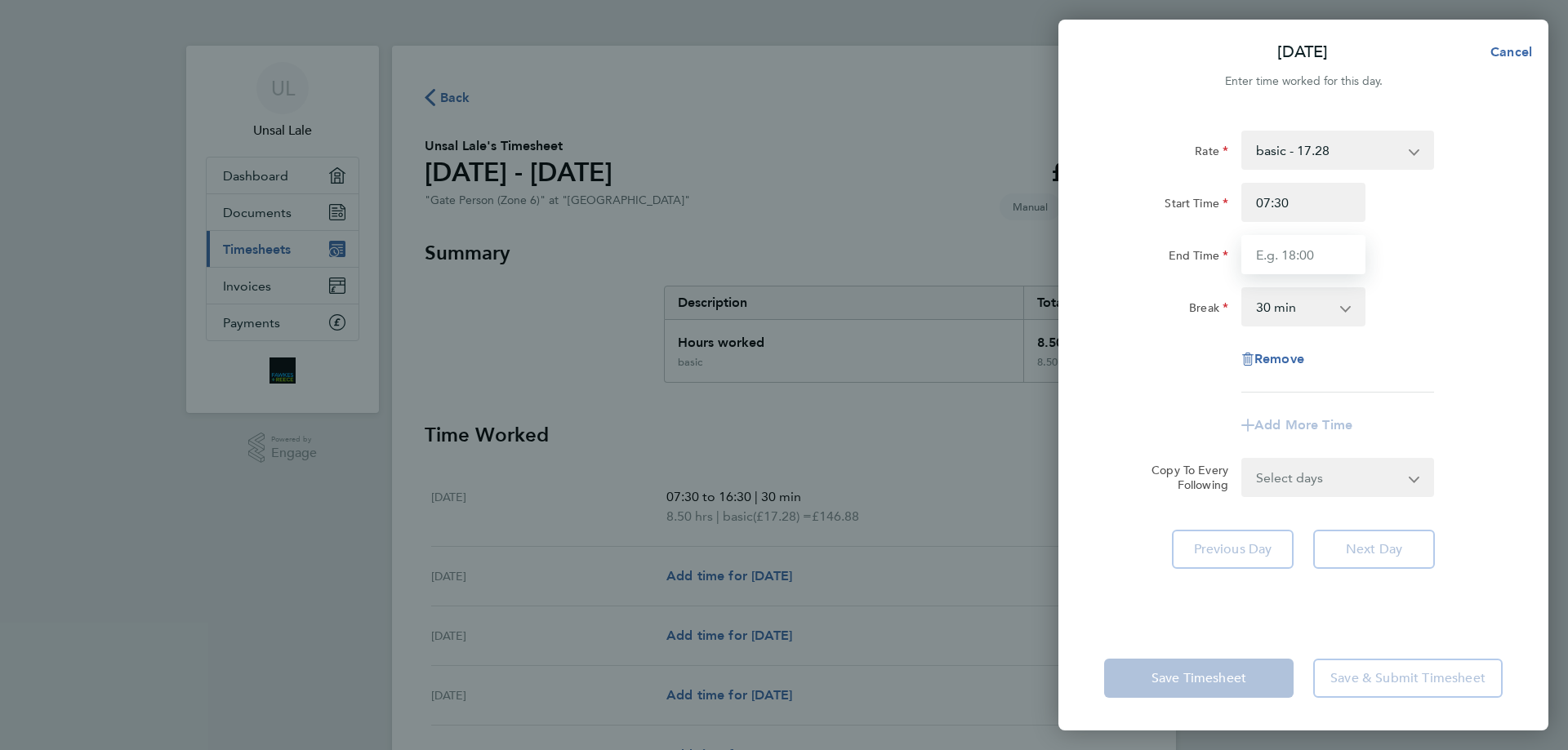
type input "16:30"
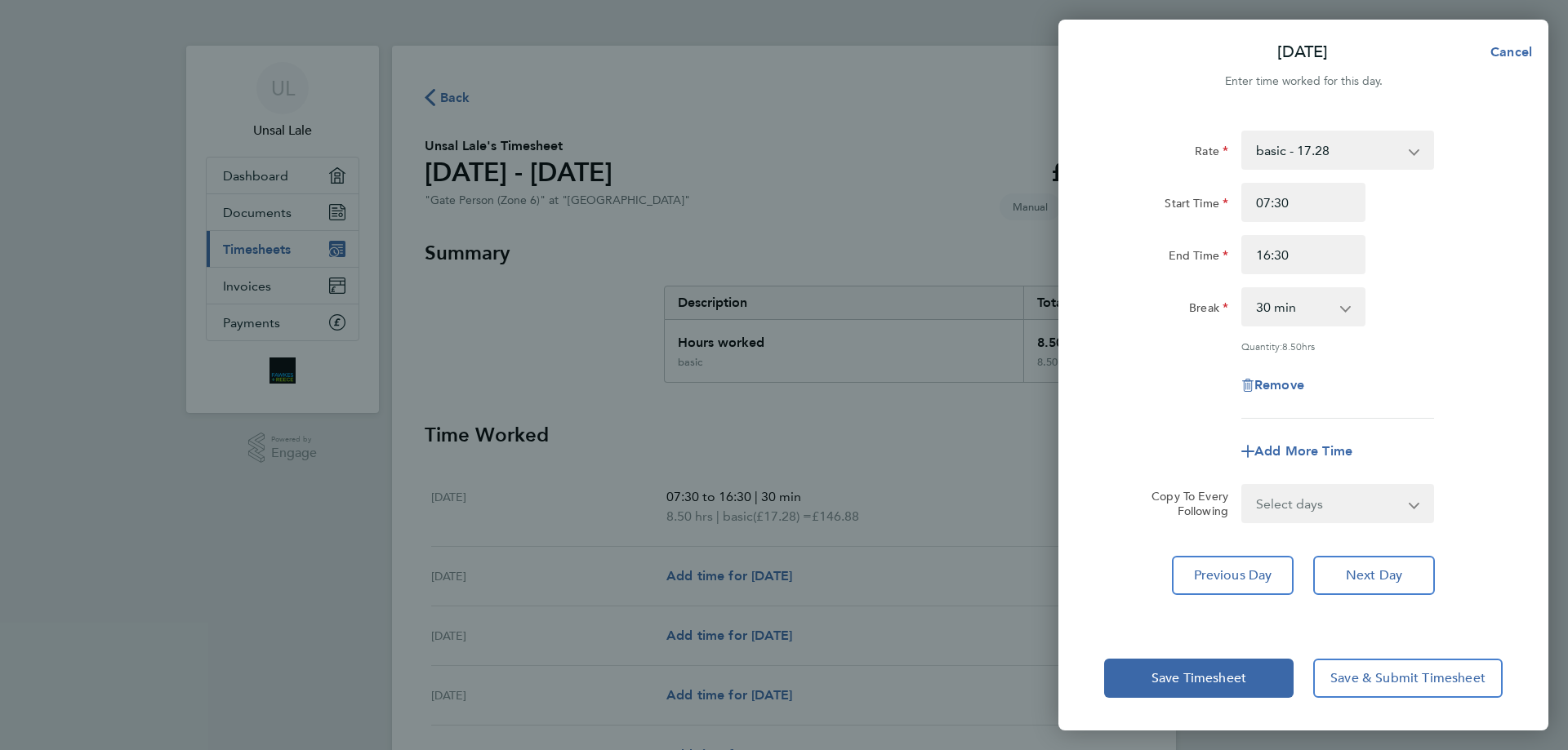
click at [1406, 632] on div "Save Timesheet Save & Submit Timesheet" at bounding box center [1303, 678] width 490 height 105
click at [1412, 682] on span "Save & Submit Timesheet" at bounding box center [1408, 678] width 155 height 16
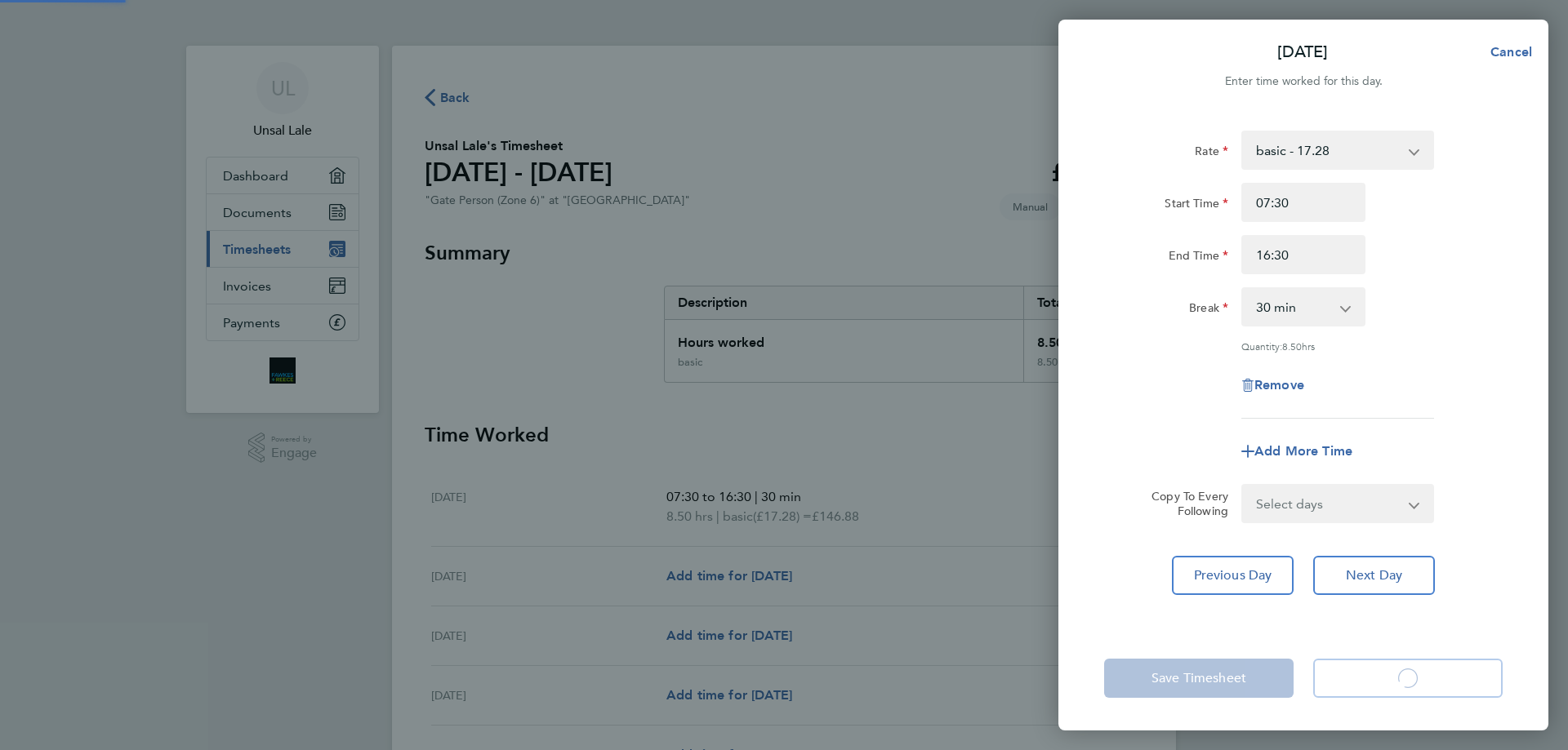
click at [1412, 682] on app-form-button "Save & Submit Timesheet Loading" at bounding box center [1403, 678] width 199 height 39
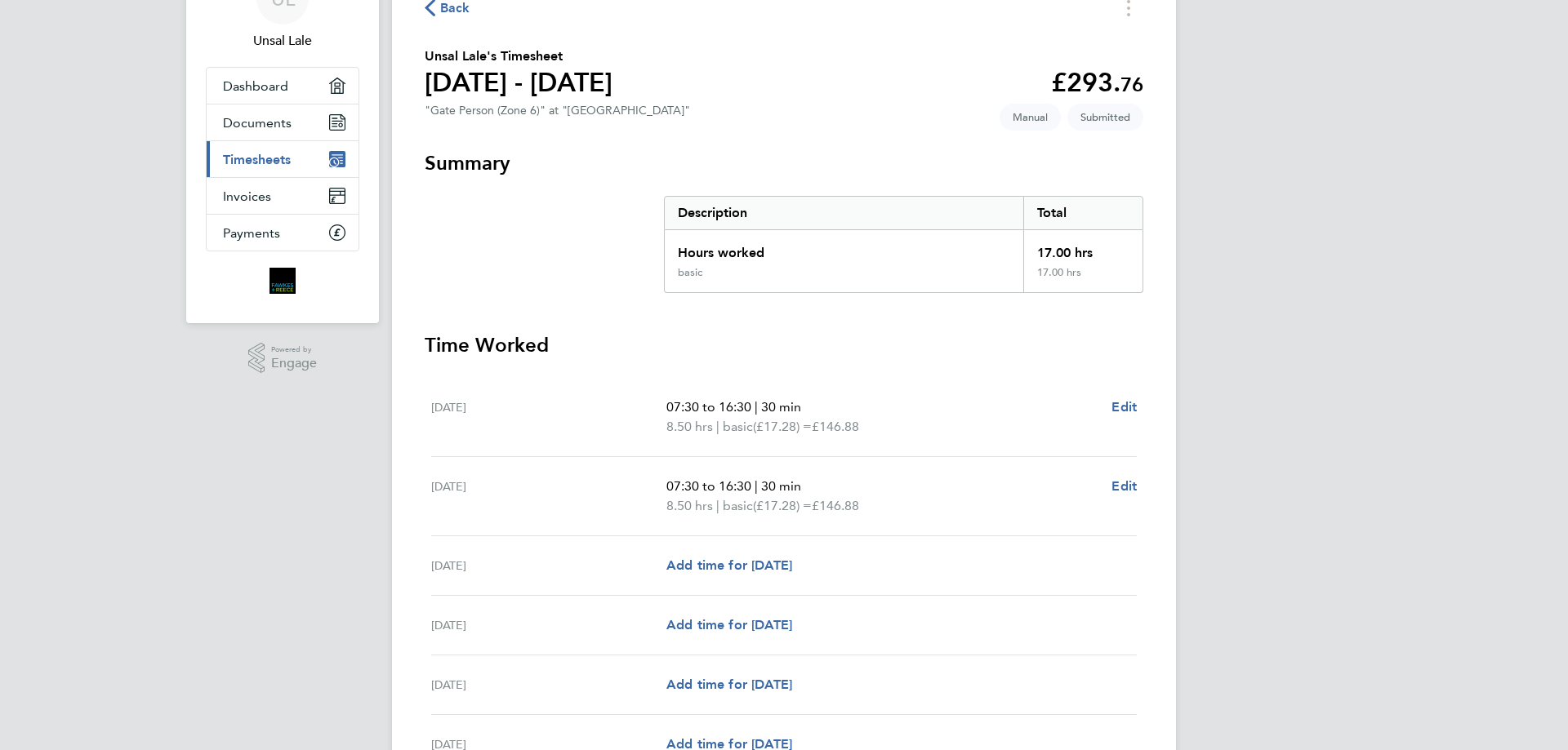
scroll to position [163, 0]
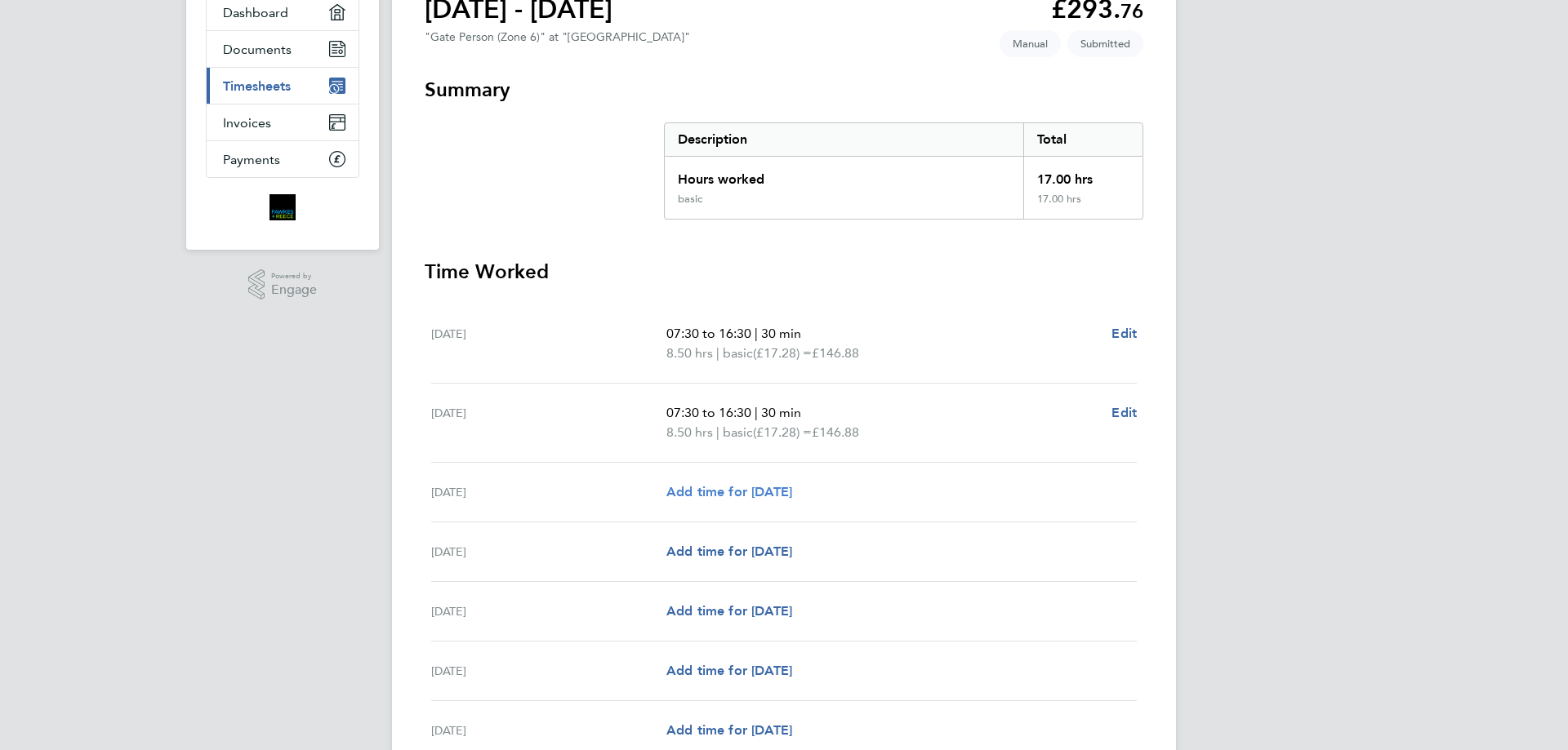
click at [792, 493] on span "Add time for Wed 24 Sep" at bounding box center [728, 492] width 126 height 16
select select "30"
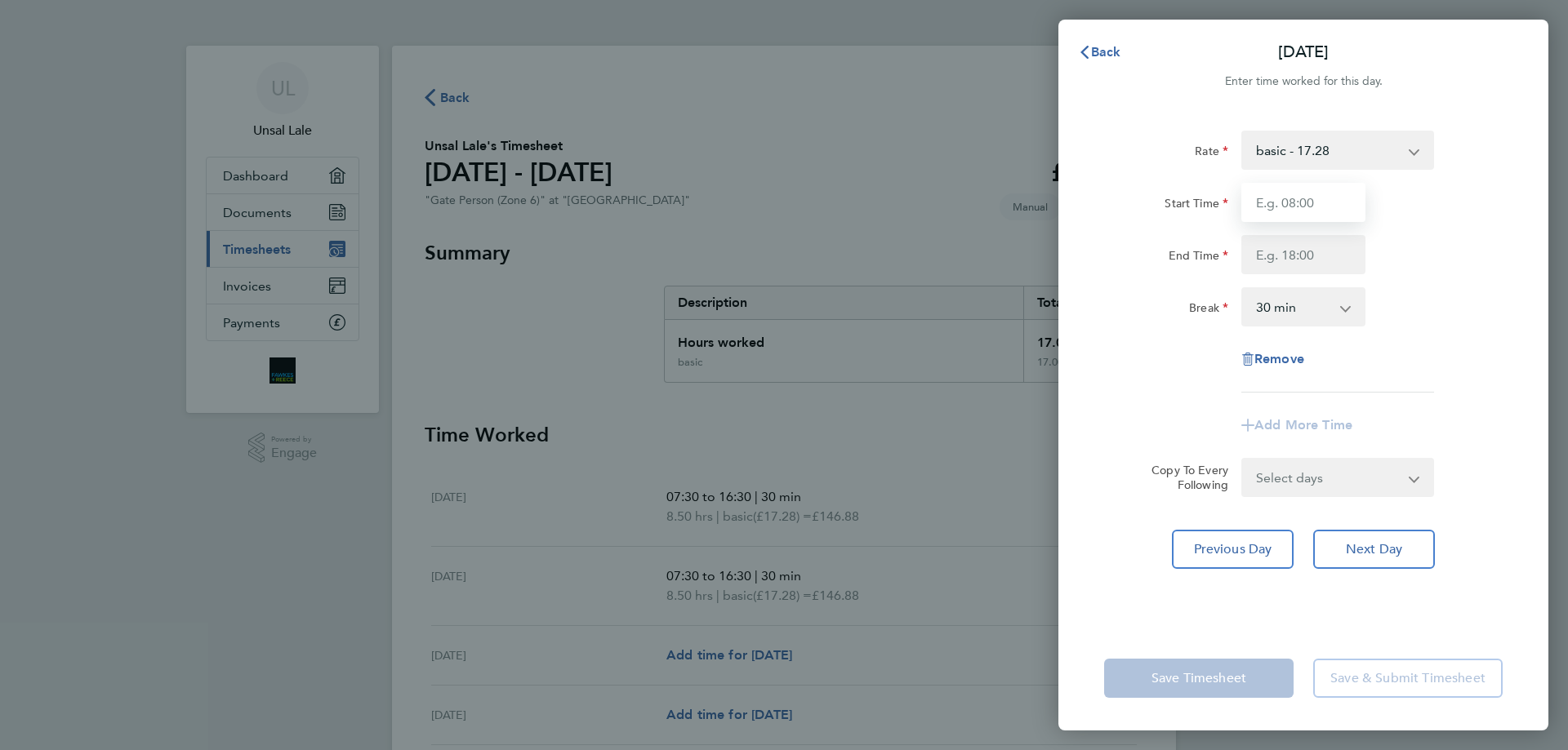
click at [1334, 207] on input "Start Time" at bounding box center [1303, 202] width 124 height 39
type input "07:30"
click at [1327, 260] on input "End Time" at bounding box center [1303, 254] width 124 height 39
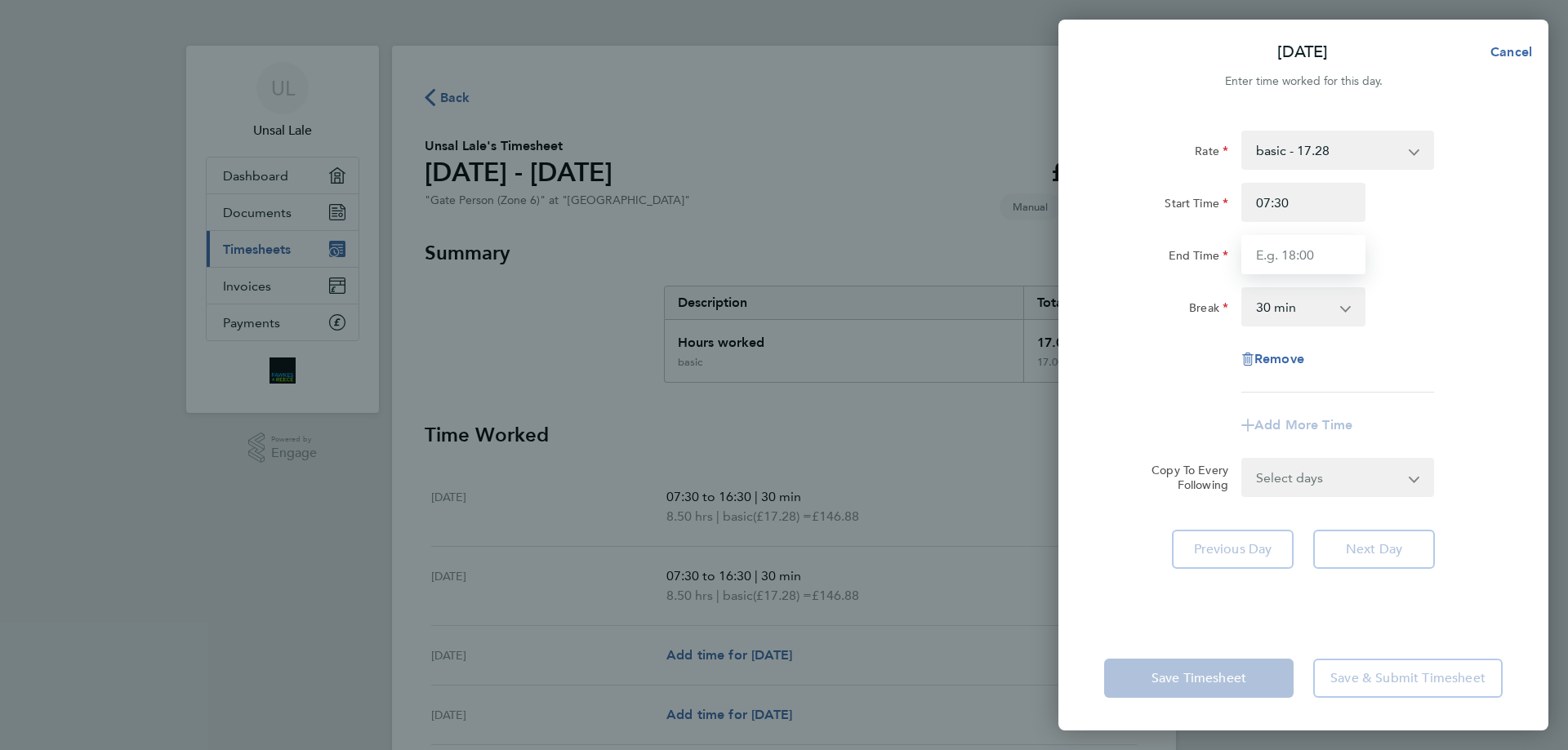
click at [1327, 260] on input "End Time" at bounding box center [1303, 254] width 124 height 39
type input "16:30"
click at [1389, 603] on div "Rate basic - 17.28 Start Time 07:30 End Time 16:30 Break 0 min 15 min 30 min 45…" at bounding box center [1303, 368] width 490 height 515
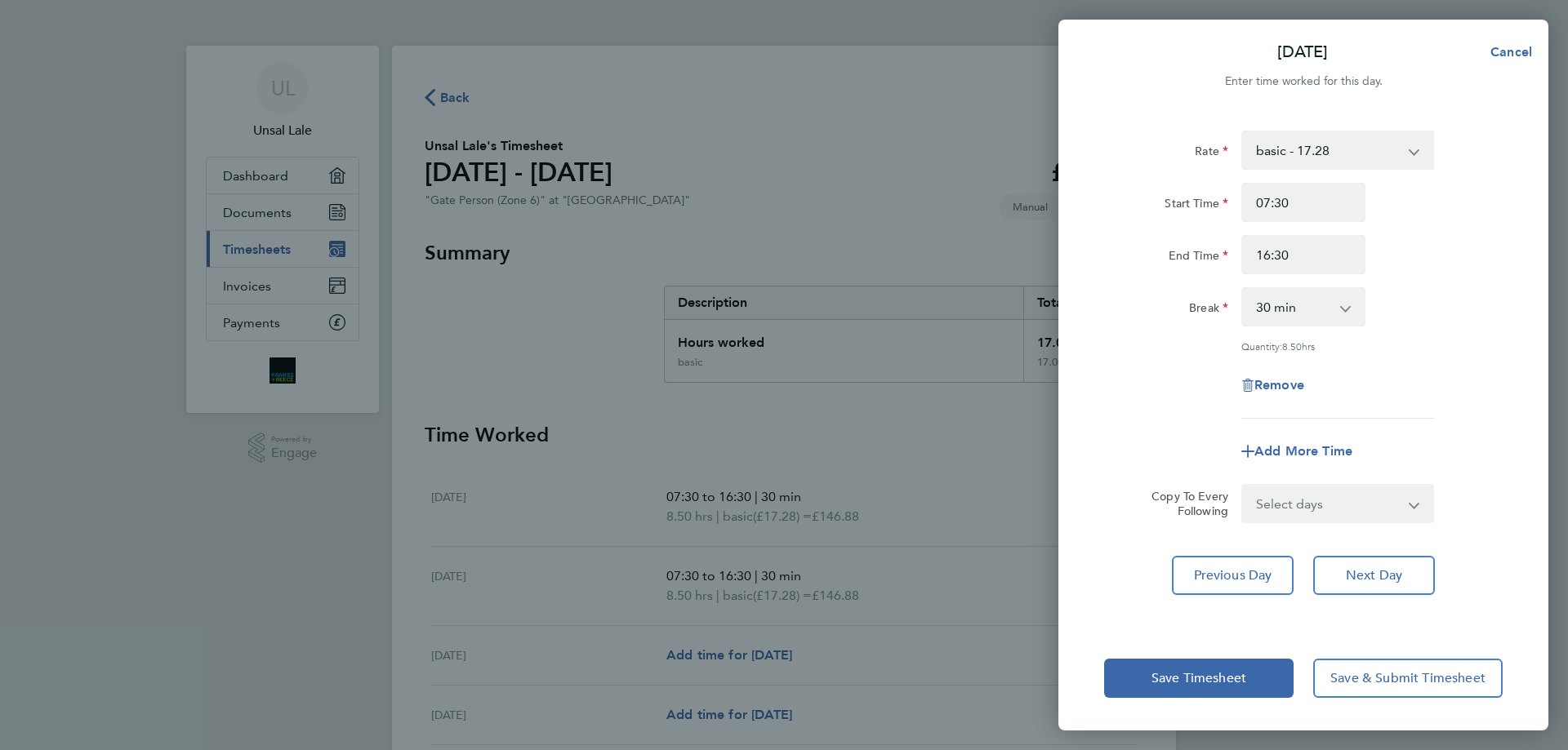
drag, startPoint x: 1389, startPoint y: 603, endPoint x: 1400, endPoint y: 610, distance: 13.0
click at [1390, 603] on div "Rate basic - 17.28 Start Time 07:30 End Time 16:30 Break 0 min 15 min 30 min 45…" at bounding box center [1303, 368] width 490 height 515
click at [1428, 677] on span "Save & Submit Timesheet" at bounding box center [1408, 678] width 155 height 16
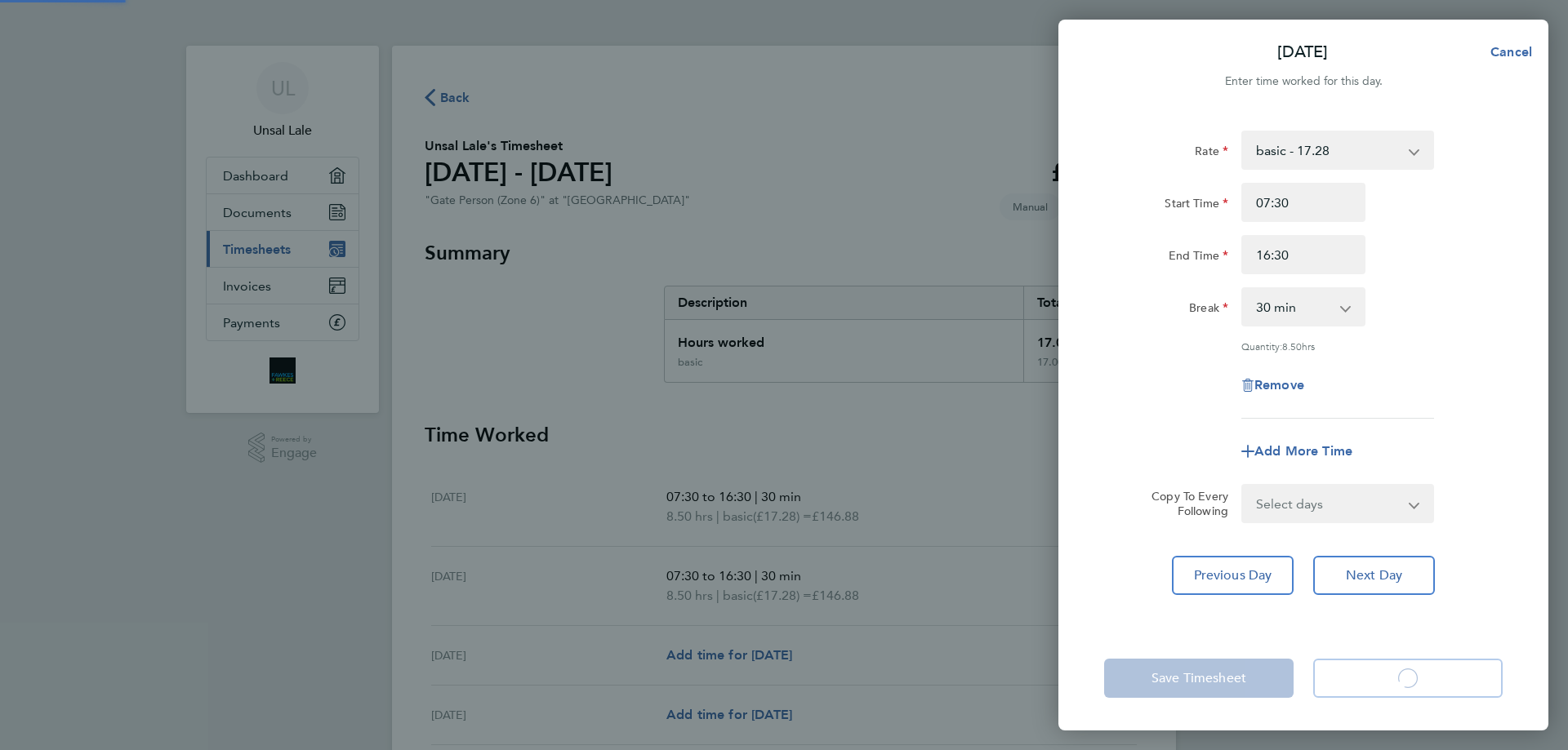
click at [1428, 678] on app-form-button "Save & Submit Timesheet Loading" at bounding box center [1403, 678] width 199 height 39
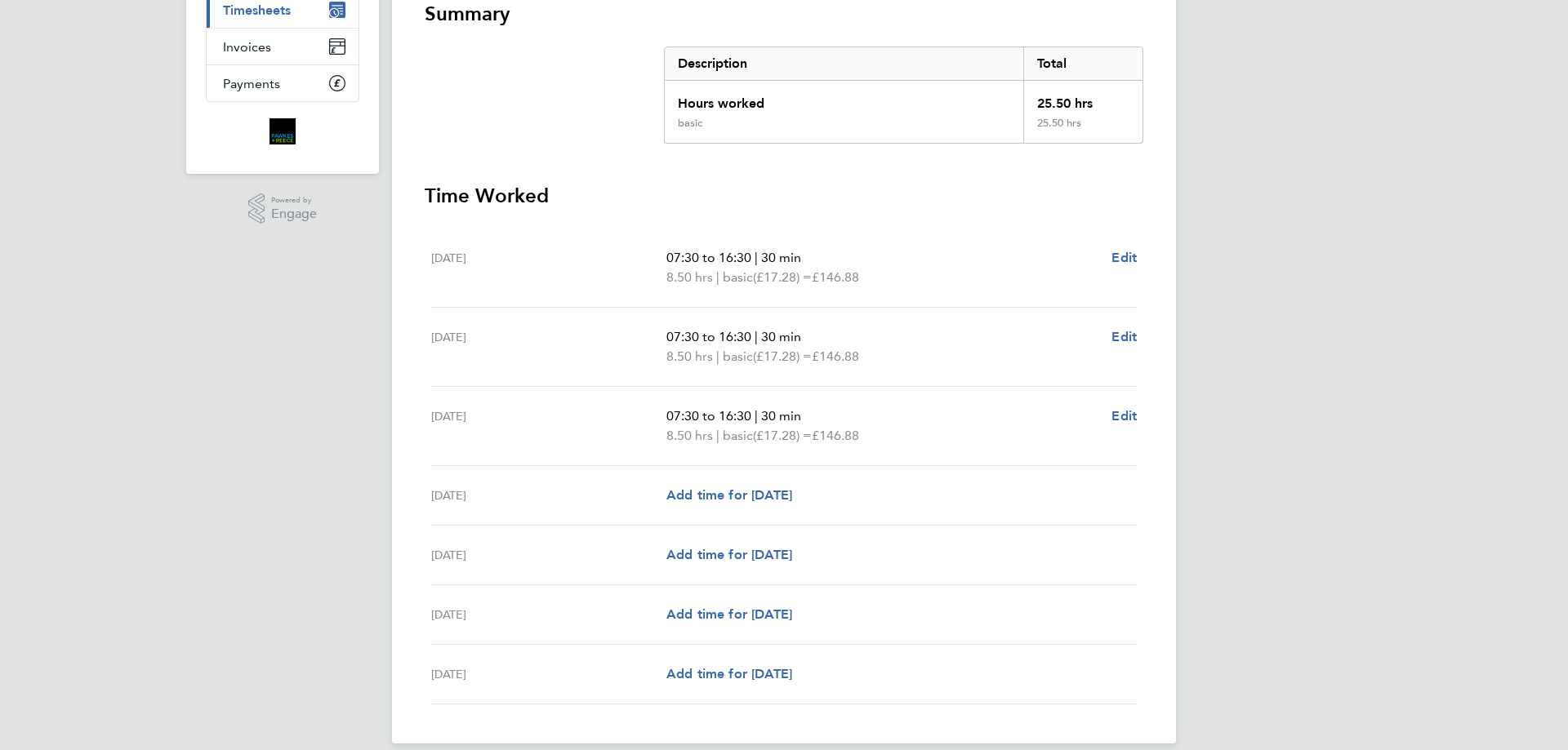
scroll to position [258, 0]
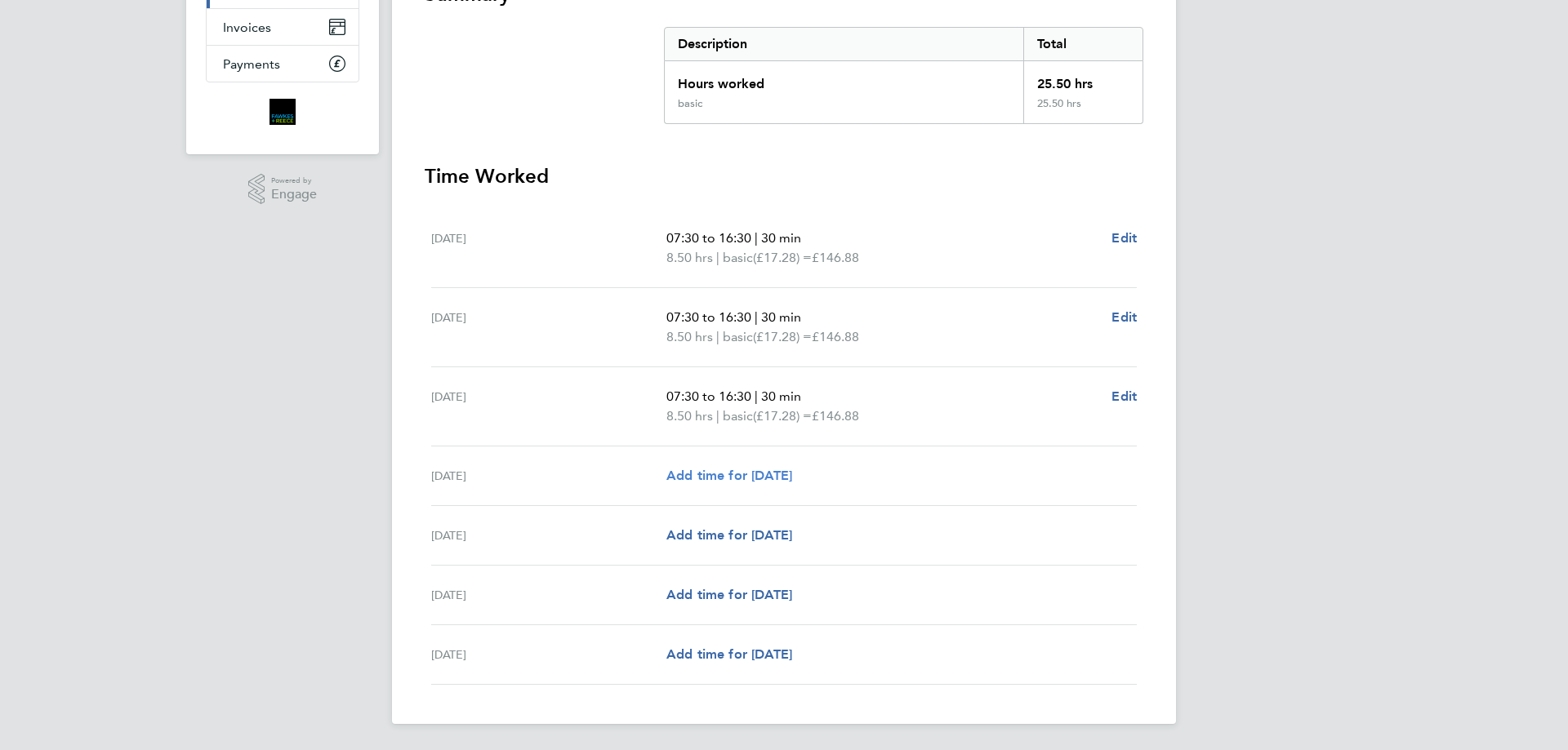
click at [792, 475] on span "Add time for Thu 25 Sep" at bounding box center [728, 475] width 126 height 16
select select "30"
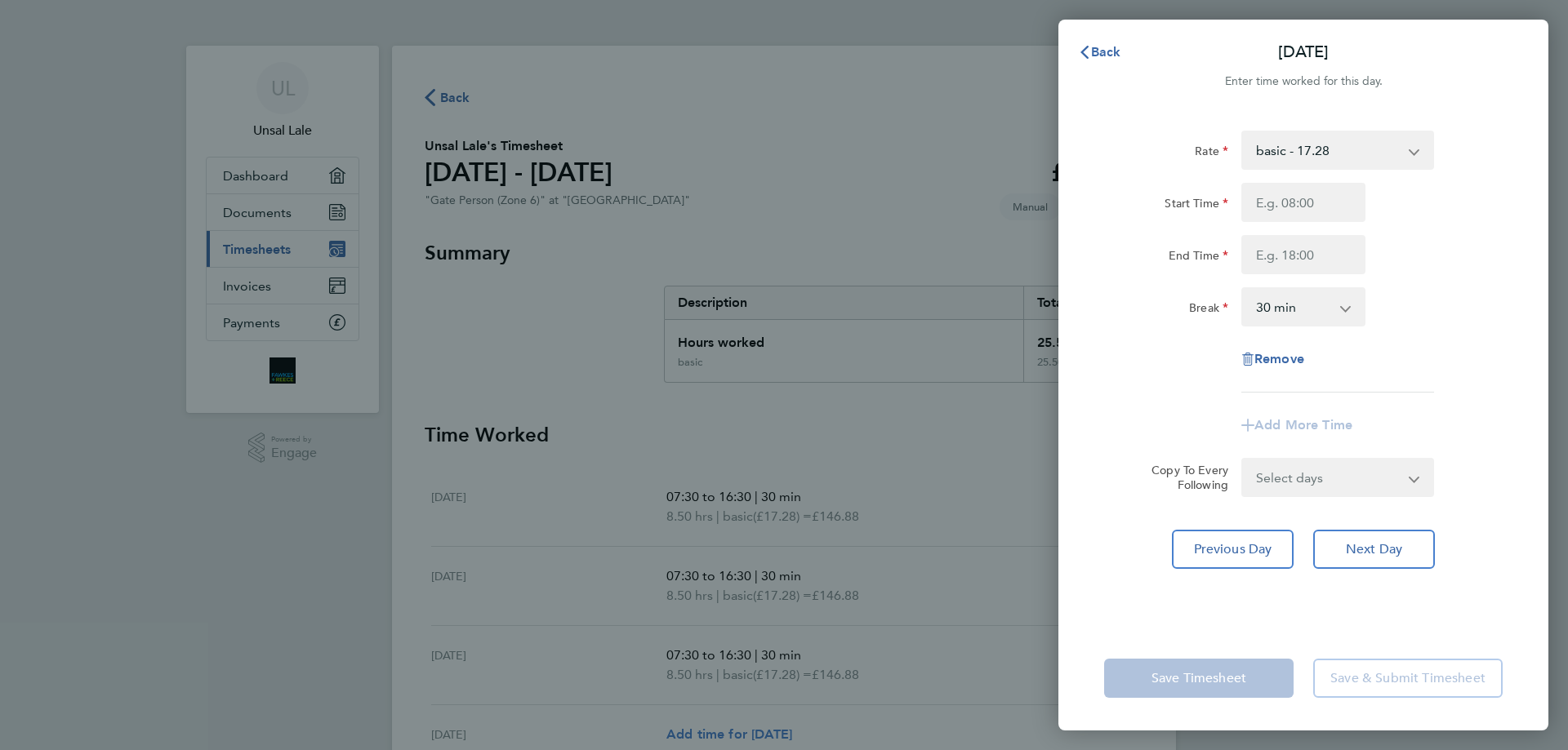
click at [807, 475] on div "Back Thu 25 Sep Enter time worked for this day. Rate basic - 17.28 Start Time E…" at bounding box center [784, 375] width 1568 height 750
click at [1343, 204] on input "Start Time" at bounding box center [1303, 202] width 124 height 39
type input "07:30"
click at [1329, 258] on input "End Time" at bounding box center [1303, 254] width 124 height 39
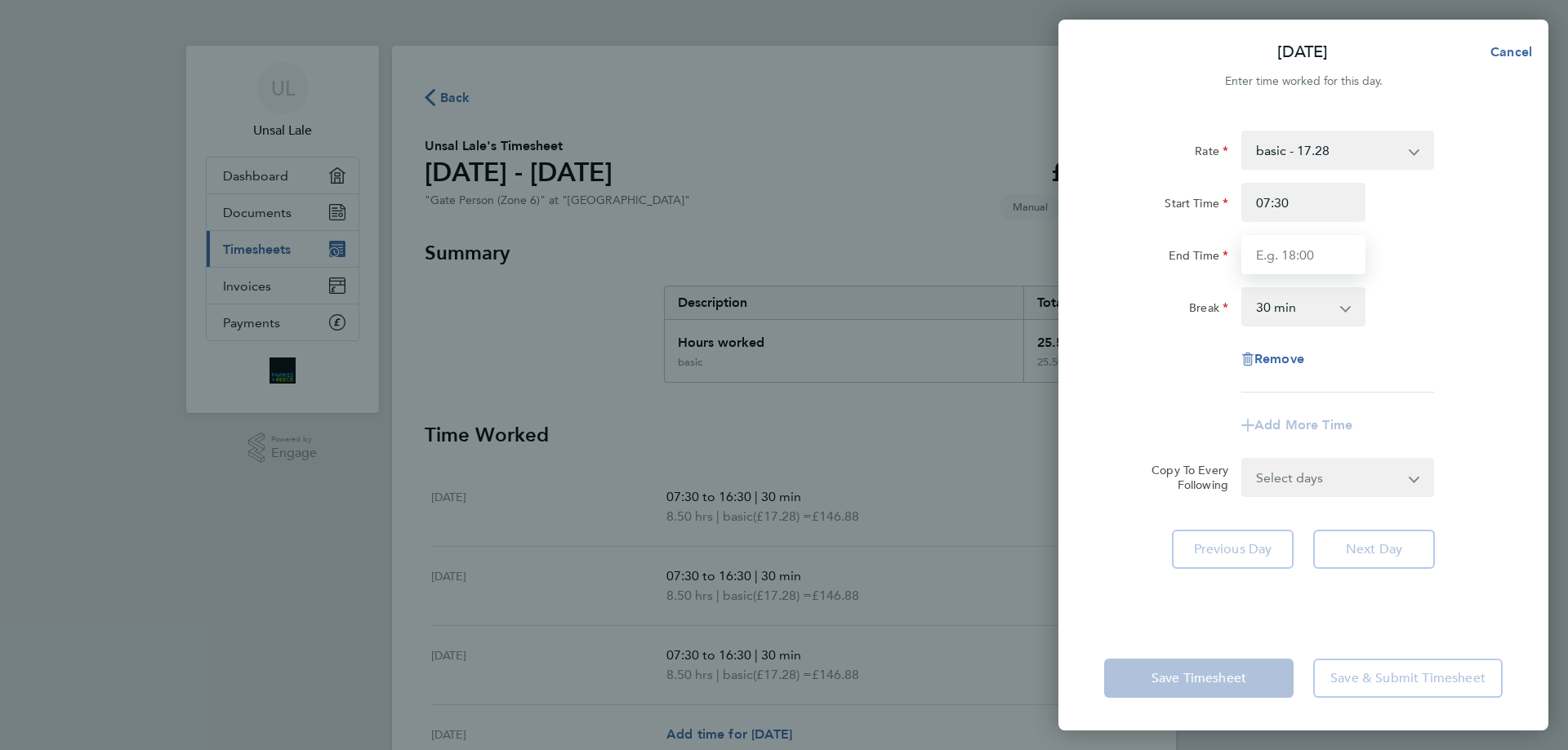
type input "16:30"
click at [1460, 598] on div "Rate basic - 17.28 Start Time 07:30 End Time 16:30 Break 0 min 15 min 30 min 45…" at bounding box center [1303, 368] width 490 height 515
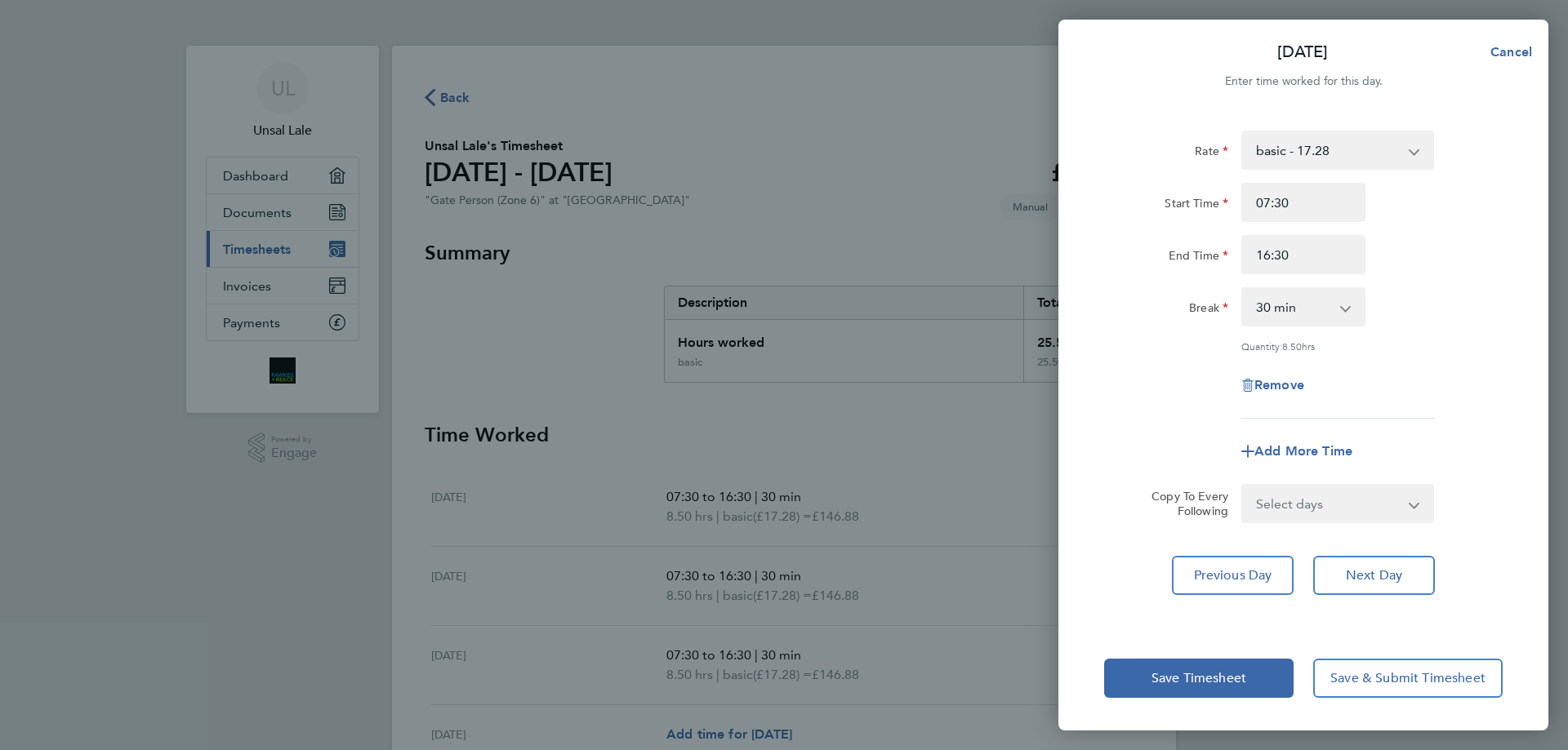
click at [1460, 598] on div "Rate basic - 17.28 Start Time 07:30 End Time 16:30 Break 0 min 15 min 30 min 45…" at bounding box center [1303, 368] width 490 height 515
click at [1458, 679] on span "Save & Submit Timesheet" at bounding box center [1408, 678] width 155 height 16
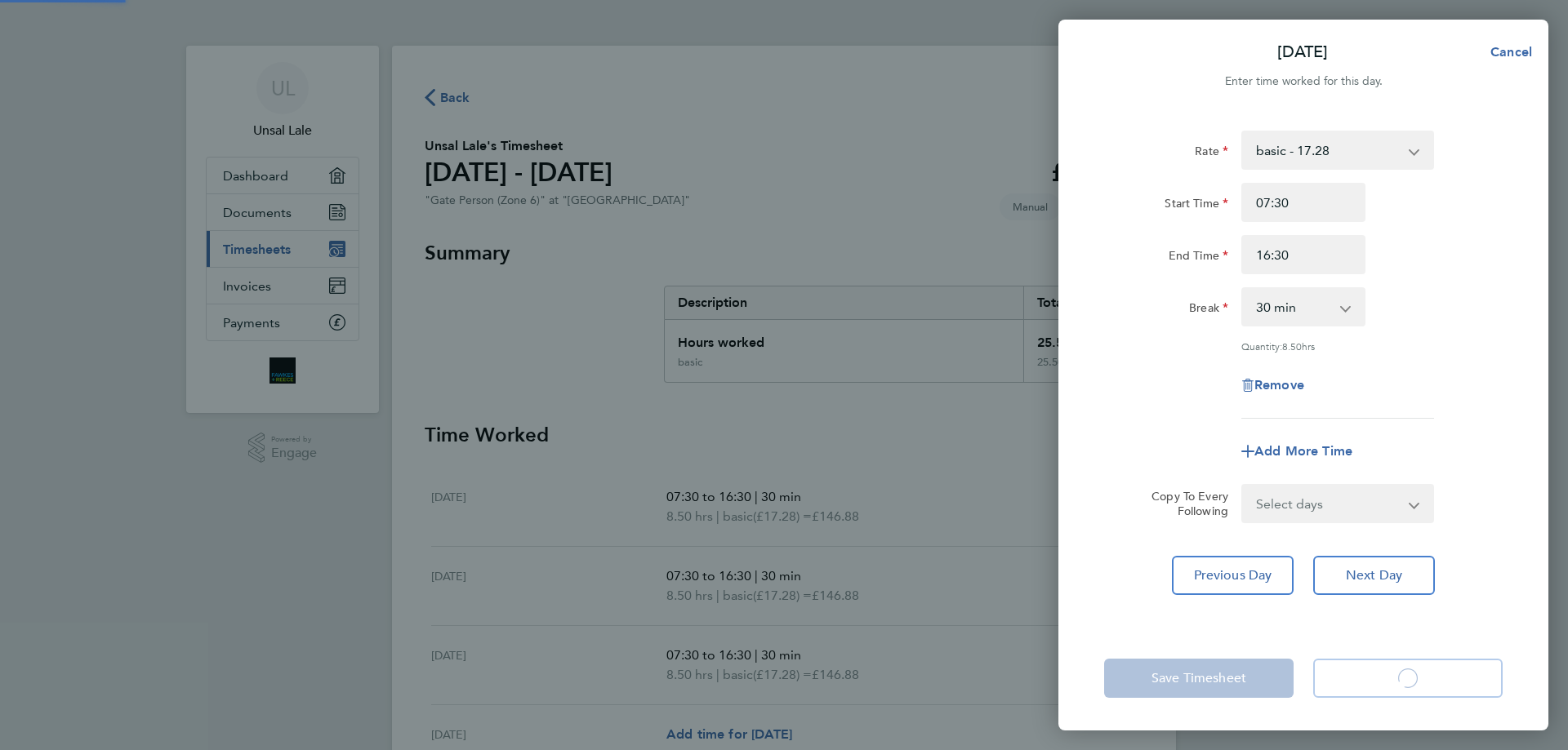
click at [1458, 679] on app-form-button "Save & Submit Timesheet Loading" at bounding box center [1403, 678] width 199 height 39
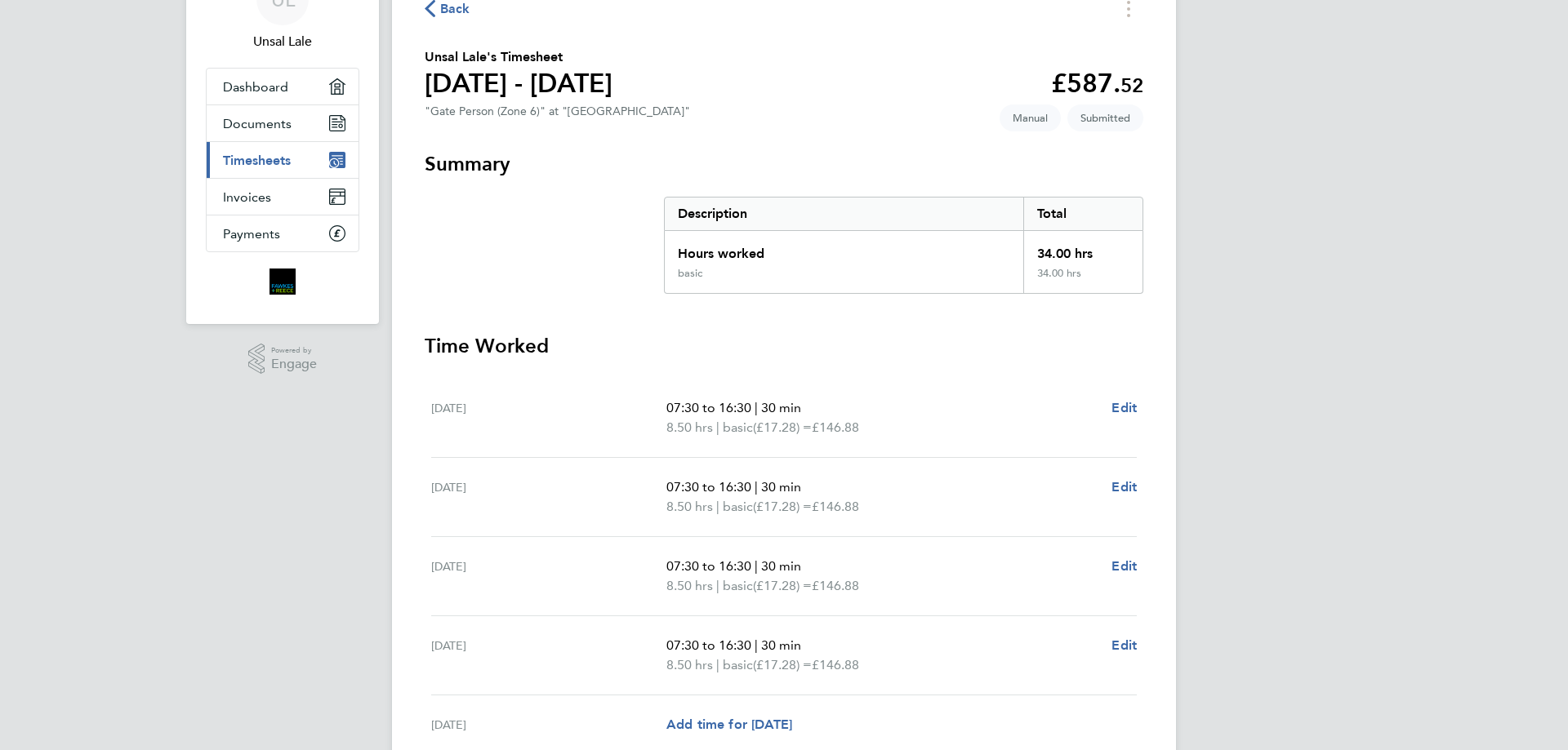
scroll to position [278, 0]
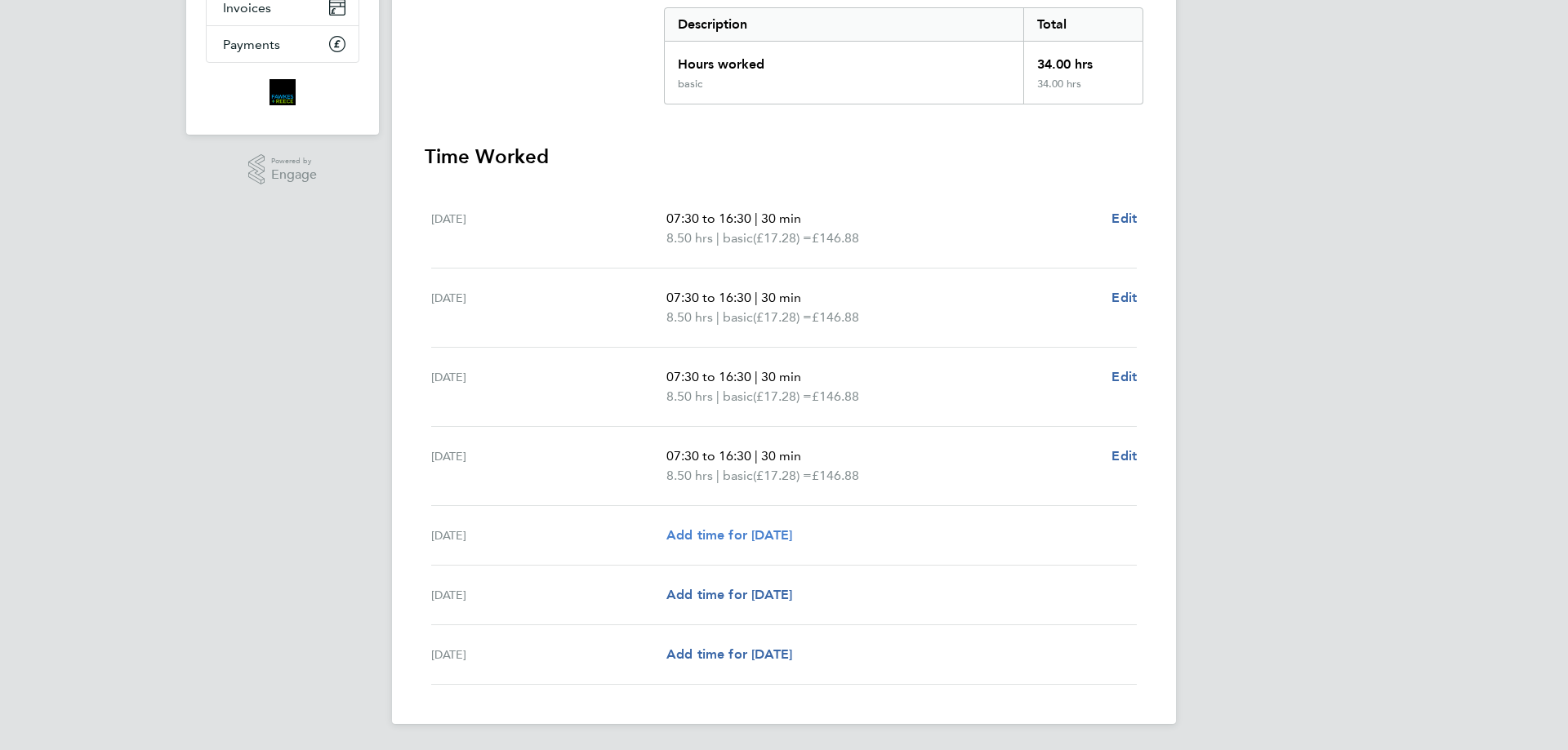
click at [763, 542] on span "Add time for Fri 26 Sep" at bounding box center [728, 535] width 126 height 16
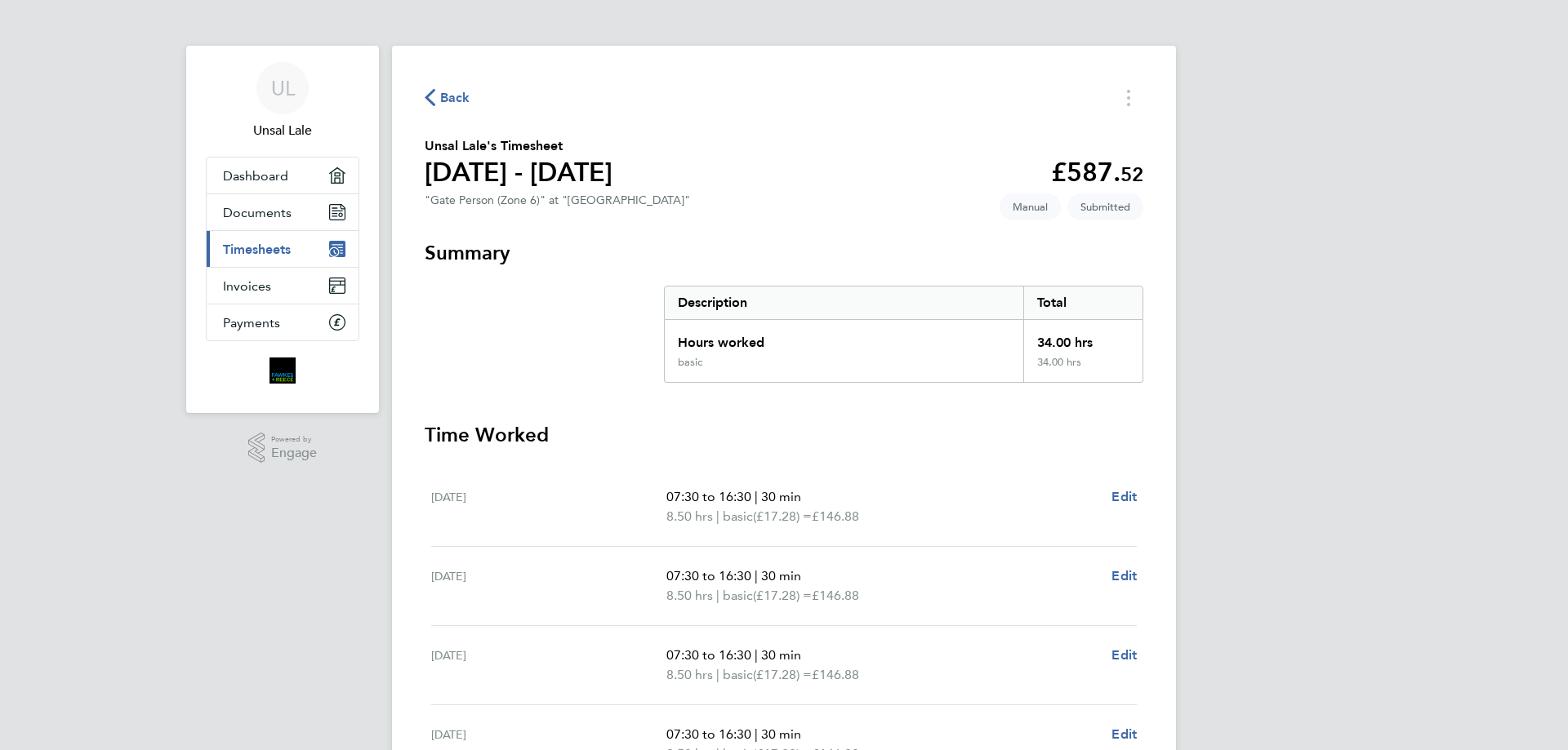
select select "30"
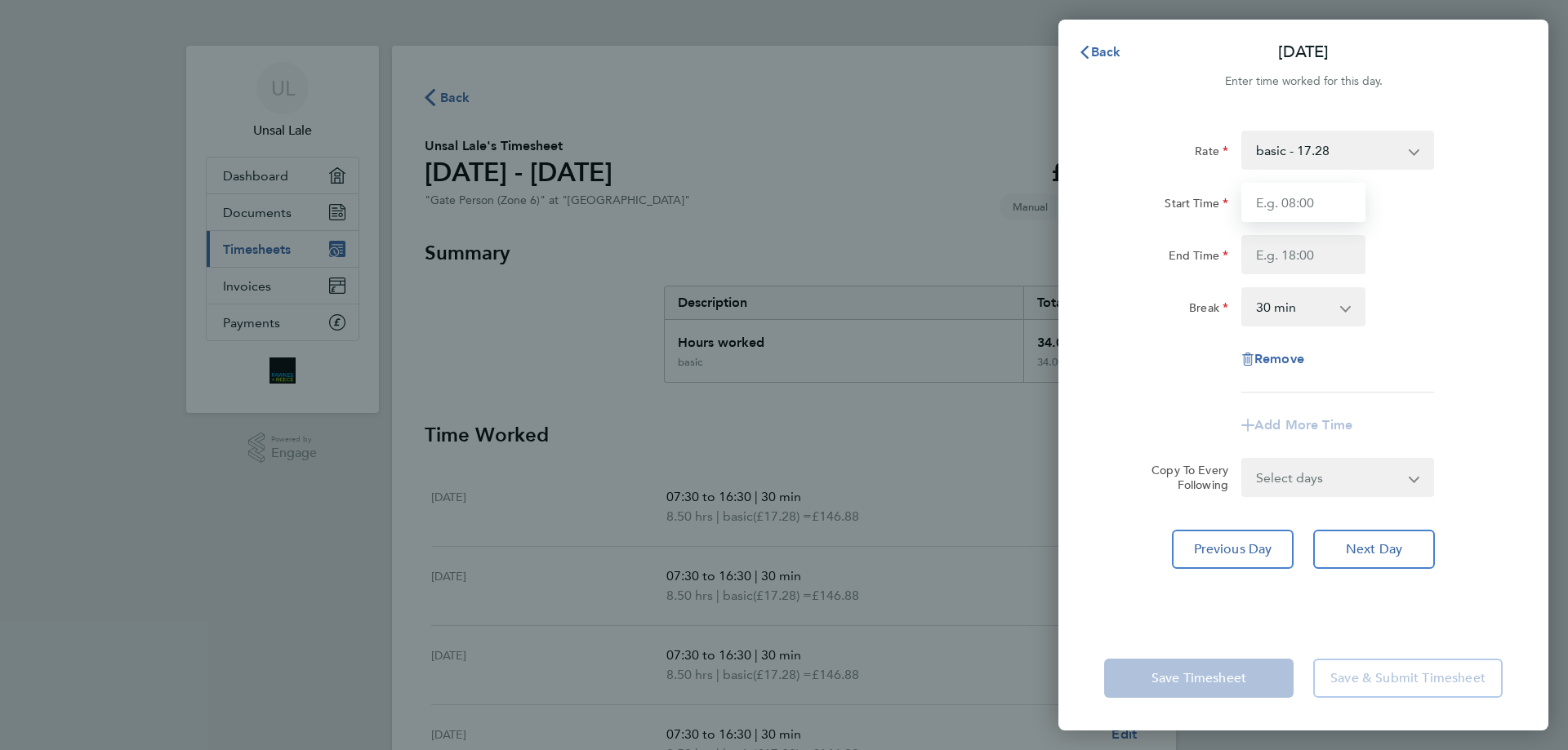
click at [1336, 206] on input "Start Time" at bounding box center [1303, 202] width 124 height 39
type input "07:30"
click at [1330, 262] on input "End Time" at bounding box center [1303, 254] width 124 height 39
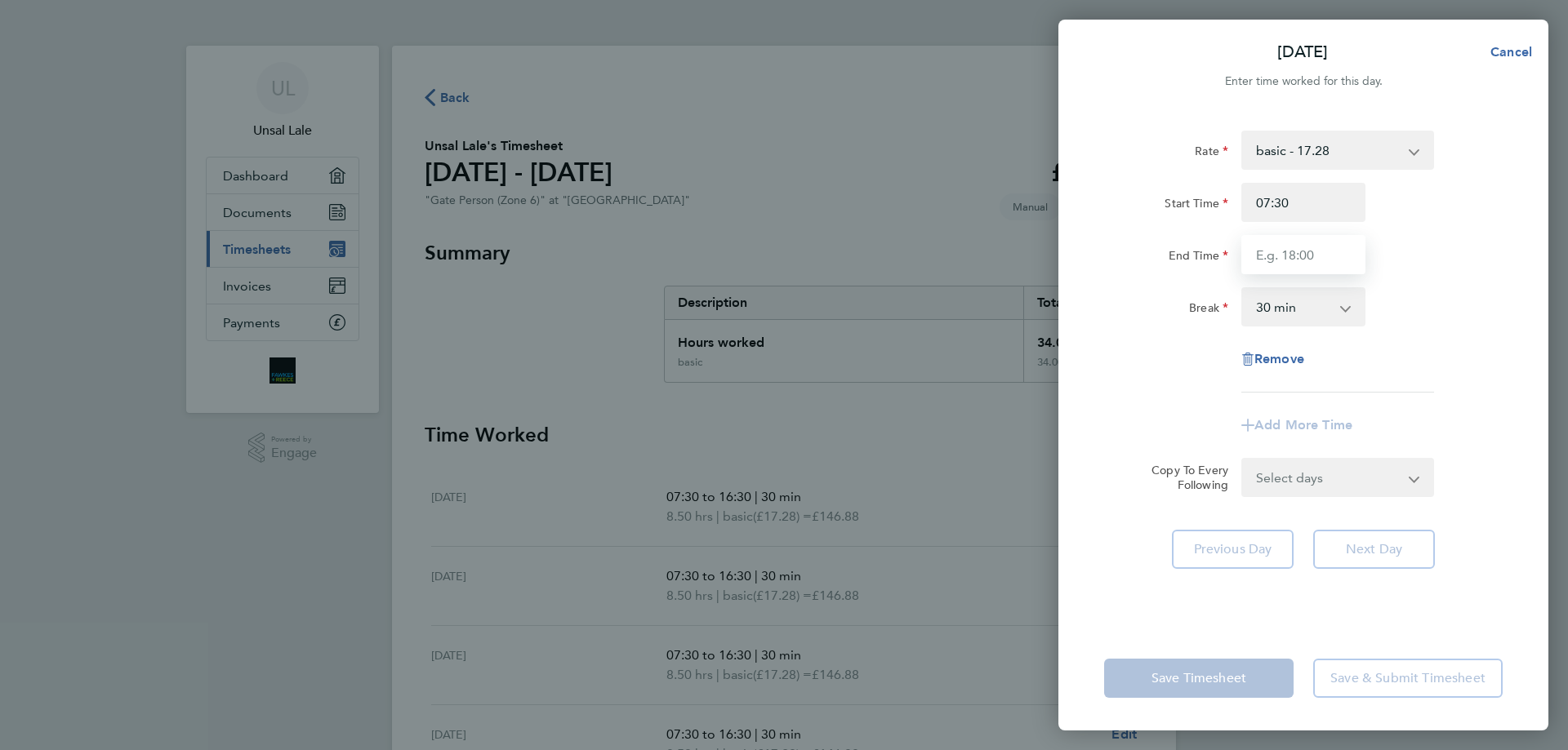
click at [1330, 262] on input "End Time" at bounding box center [1303, 254] width 124 height 39
type input "16:30"
click at [1476, 584] on div "Rate basic - 17.28 Start Time 07:30 End Time 16:30 Break 0 min 15 min 30 min 45…" at bounding box center [1303, 368] width 490 height 515
click at [1476, 569] on div "Previous Day Next Day" at bounding box center [1303, 549] width 398 height 39
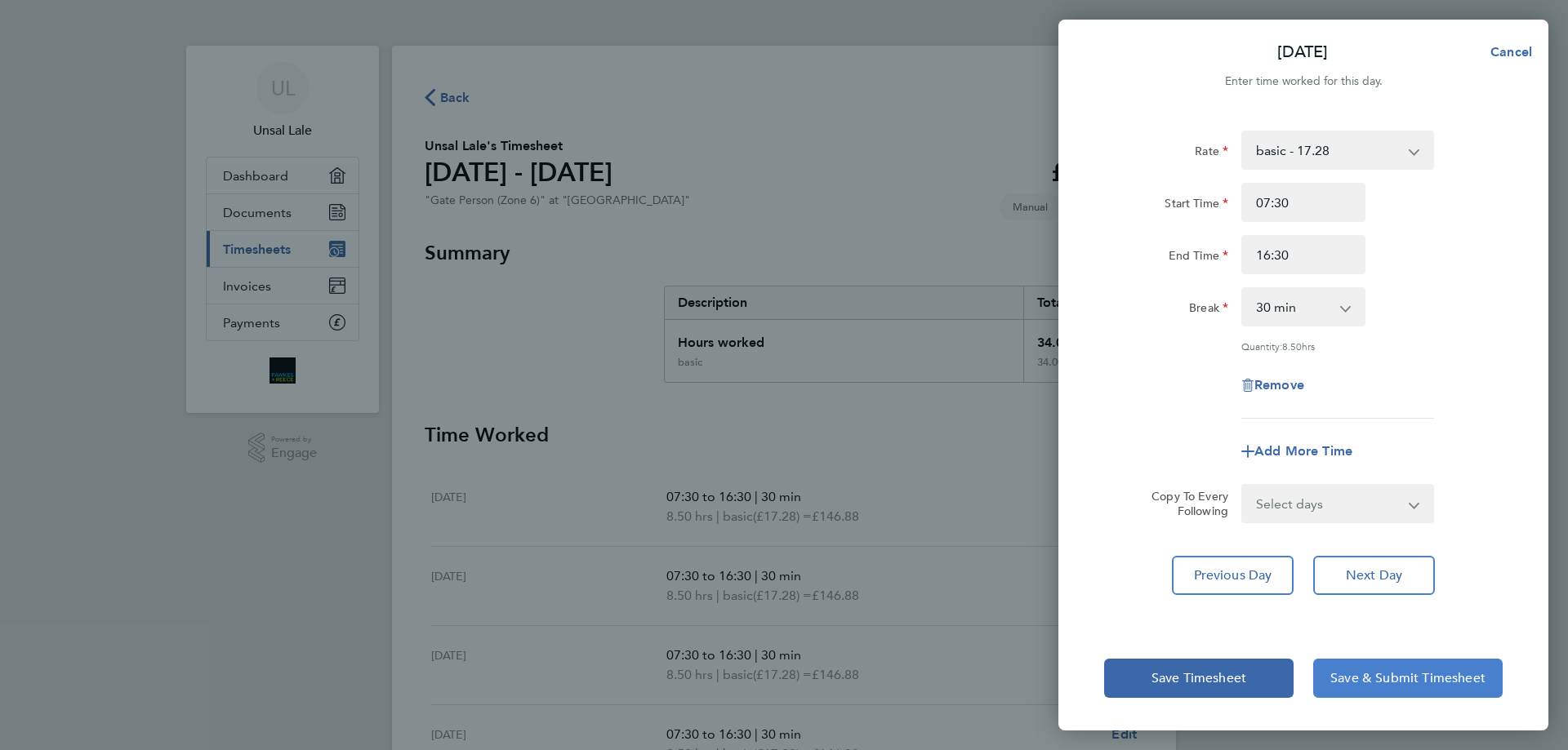
click at [1438, 672] on span "Save & Submit Timesheet" at bounding box center [1408, 678] width 155 height 16
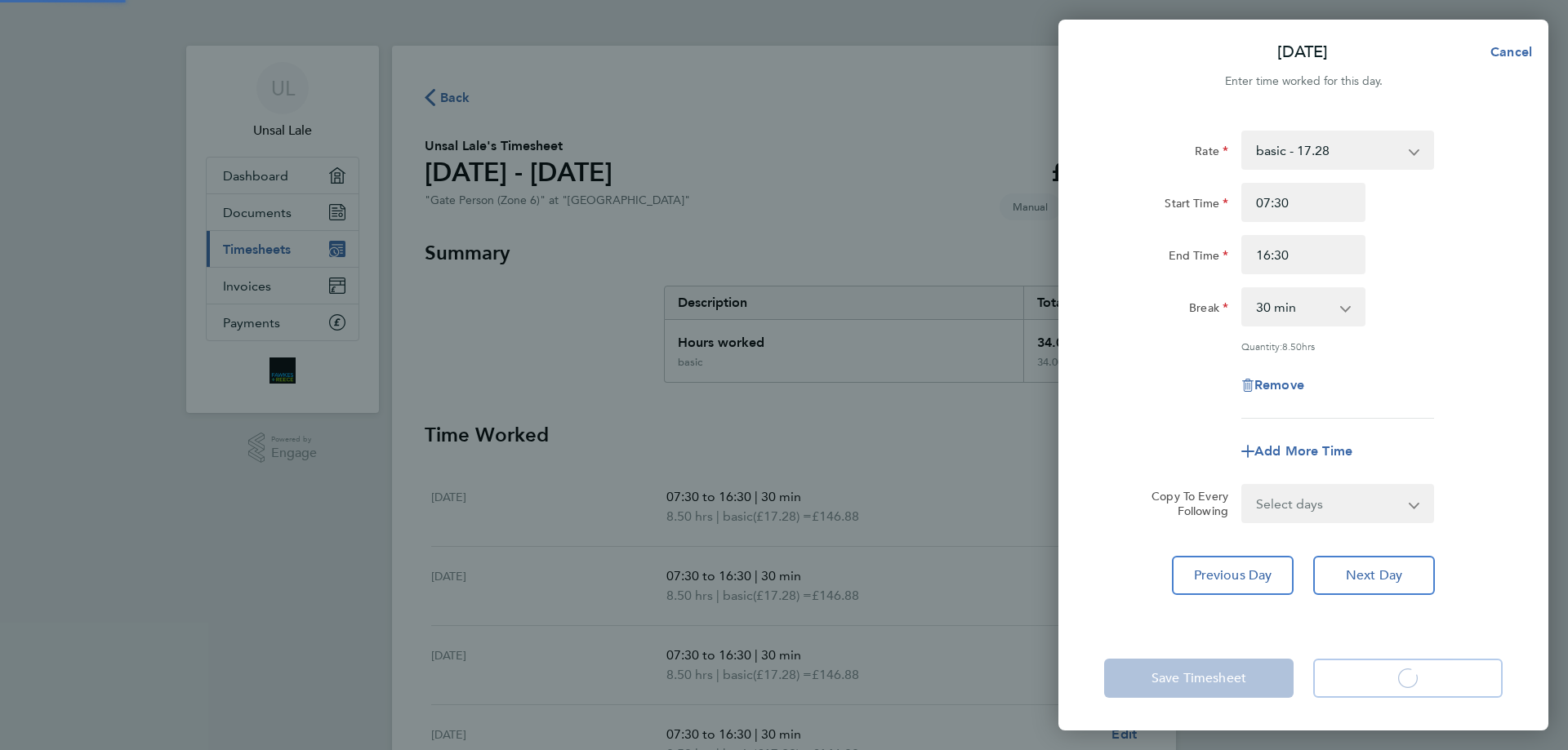
click at [1438, 672] on app-form-button "Save & Submit Timesheet Loading" at bounding box center [1403, 678] width 199 height 39
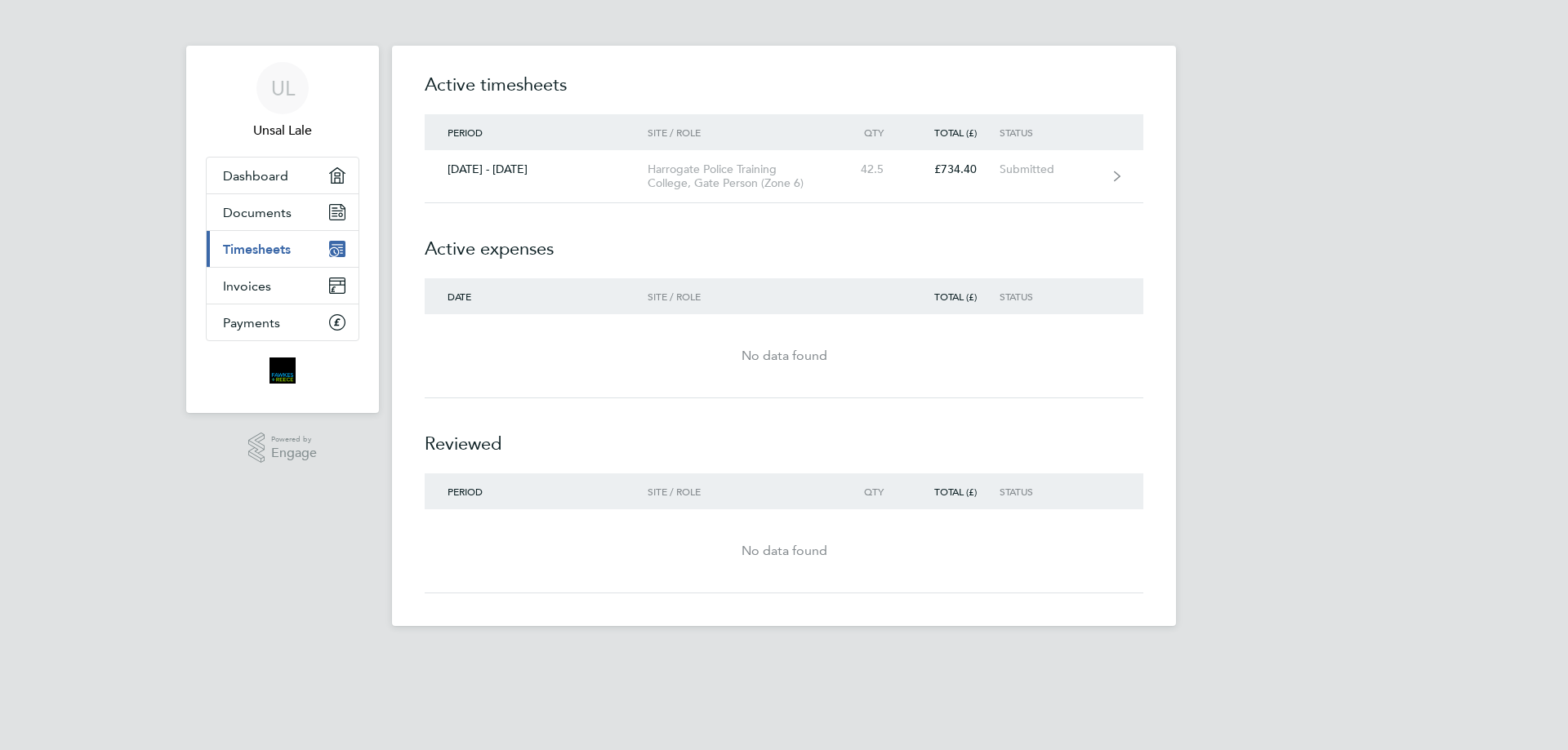
click at [1026, 302] on div "Date Site / Role Total (£) Status" at bounding box center [784, 296] width 718 height 36
click at [960, 293] on div "Total (£)" at bounding box center [952, 296] width 93 height 11
drag, startPoint x: 830, startPoint y: 288, endPoint x: 824, endPoint y: 306, distance: 19.0
click at [830, 289] on div "Date Site / Role Total (£) Status" at bounding box center [784, 296] width 718 height 36
drag, startPoint x: 459, startPoint y: 293, endPoint x: 551, endPoint y: 306, distance: 92.9
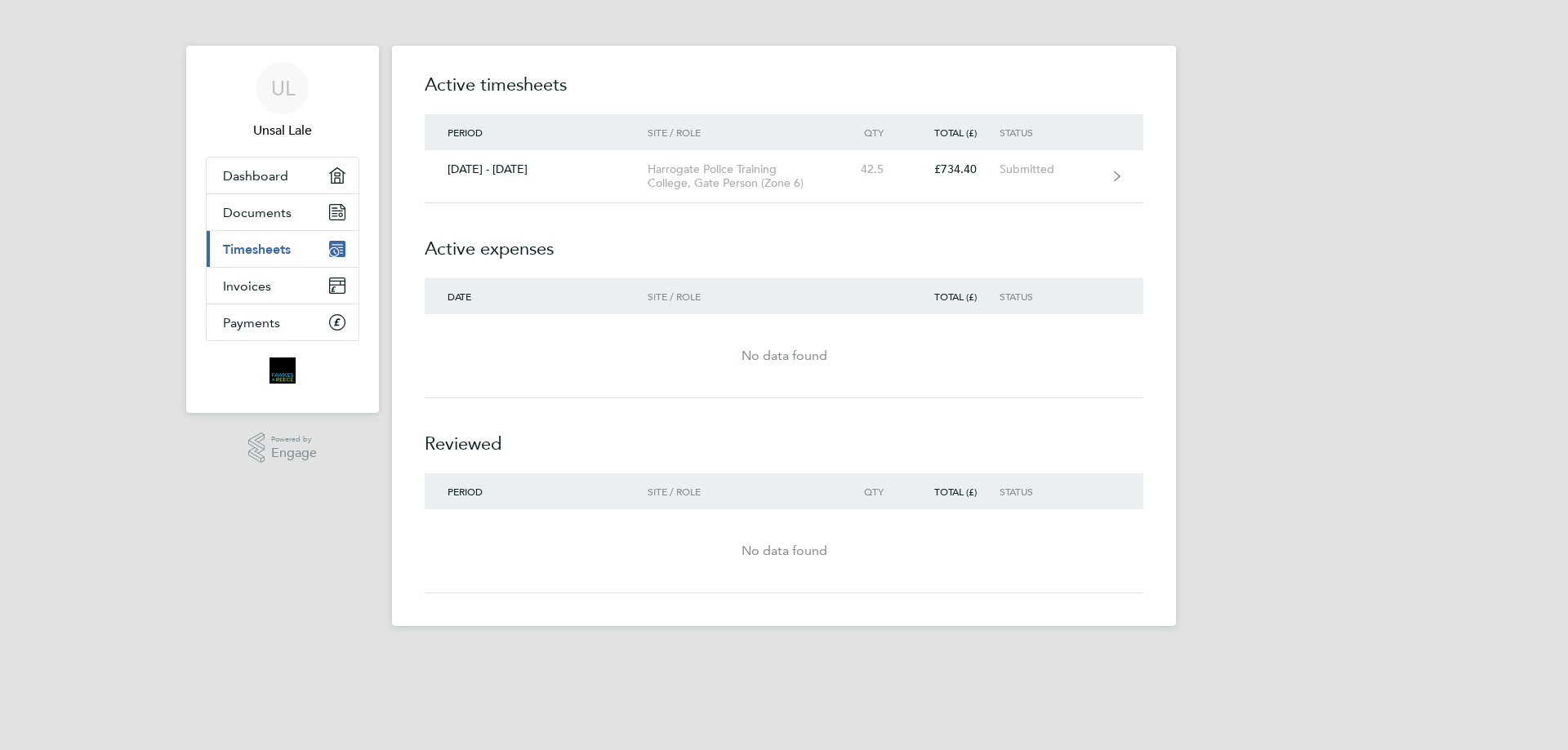
click at [469, 293] on div "Date" at bounding box center [536, 296] width 223 height 11
click at [572, 310] on div "Date Site / Role Total (£) Status" at bounding box center [784, 296] width 718 height 36
drag, startPoint x: 572, startPoint y: 310, endPoint x: 706, endPoint y: 318, distance: 134.2
click at [575, 310] on div "Date Site / Role Total (£) Status" at bounding box center [784, 296] width 718 height 36
click at [995, 294] on div "Total (£)" at bounding box center [952, 296] width 93 height 11
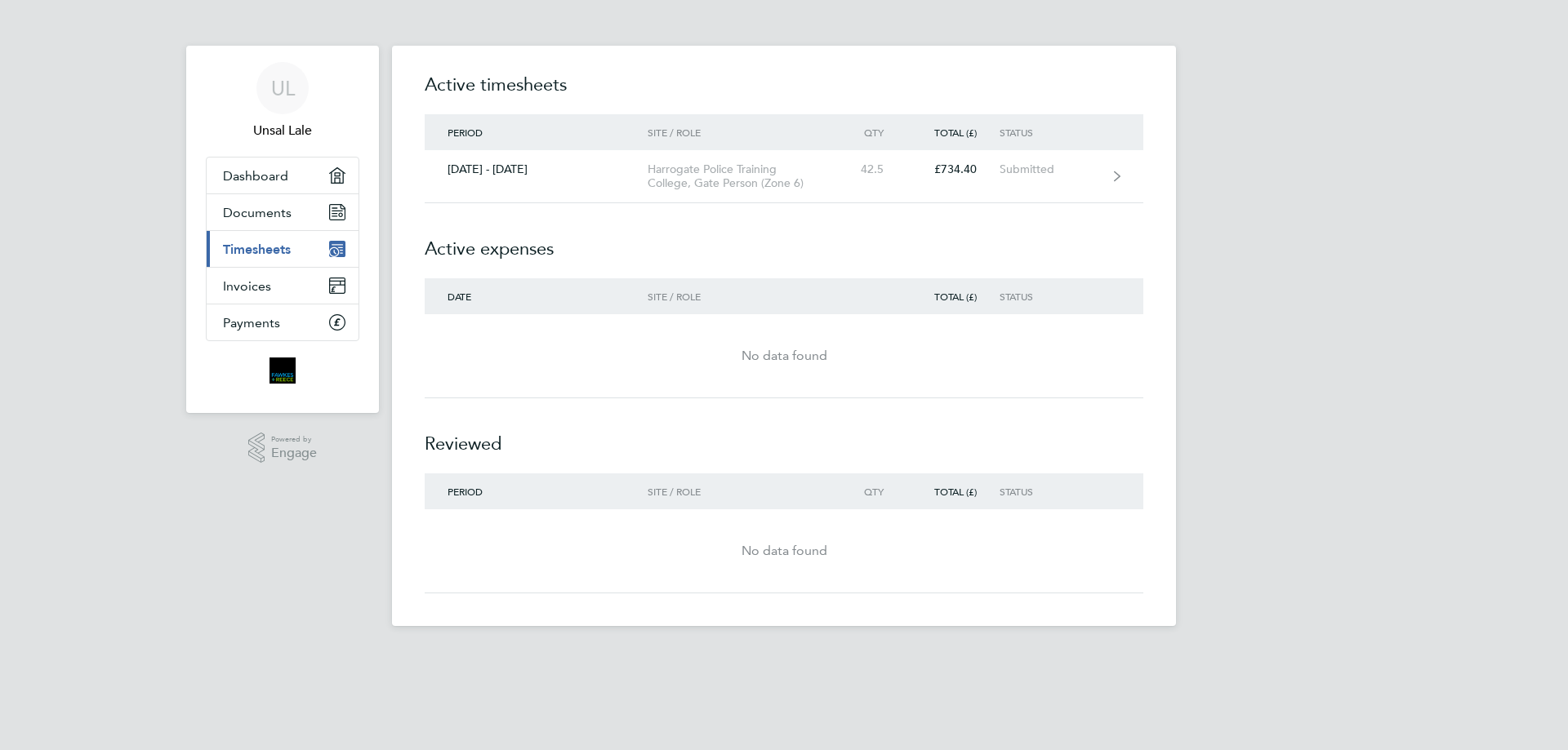
click at [855, 492] on div "Qty" at bounding box center [870, 491] width 72 height 11
drag, startPoint x: 855, startPoint y: 492, endPoint x: 956, endPoint y: 505, distance: 101.8
click at [857, 492] on div "Qty" at bounding box center [870, 491] width 72 height 11
click at [1013, 492] on div "Status" at bounding box center [1049, 491] width 101 height 11
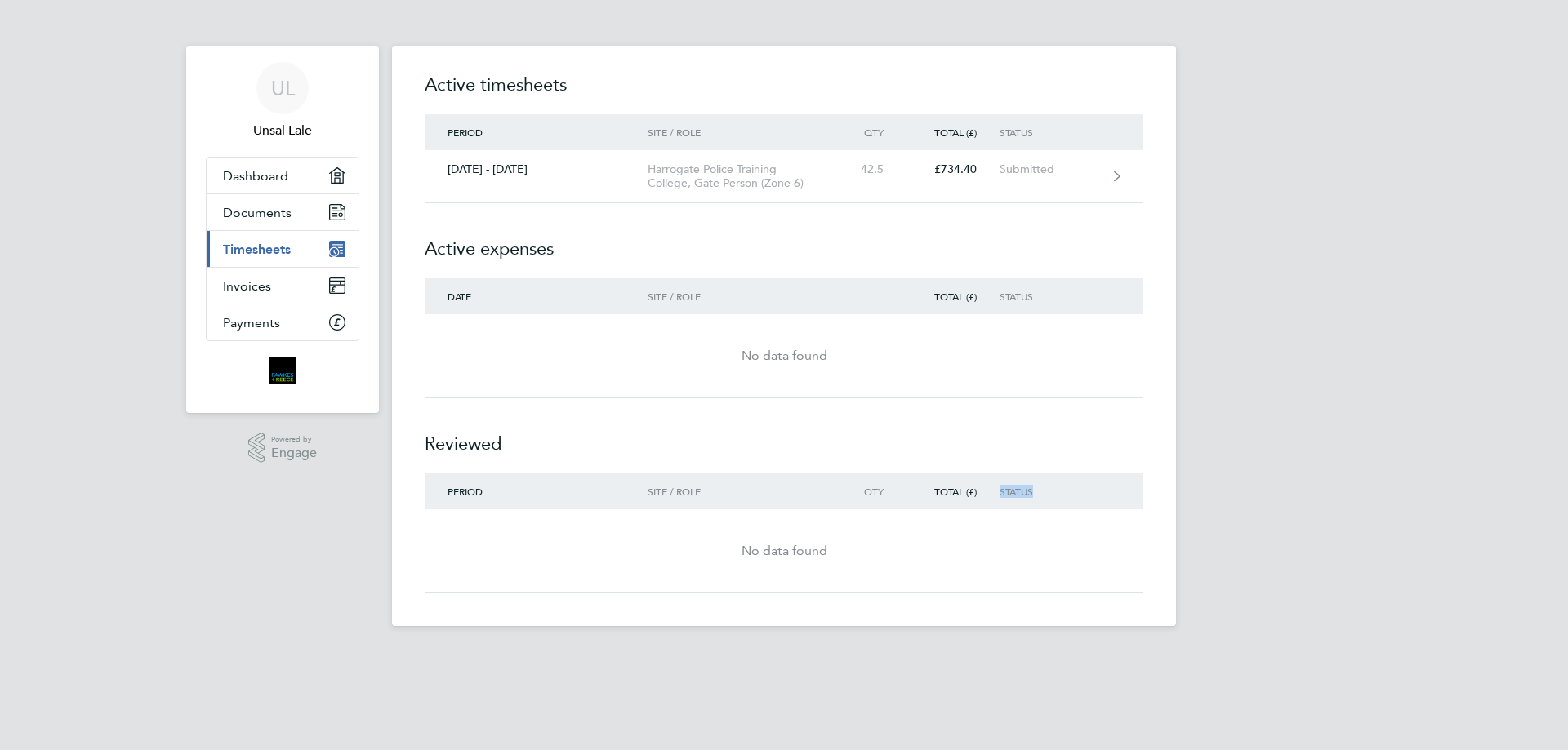
click at [1050, 486] on div "Status" at bounding box center [1049, 491] width 101 height 11
click at [1065, 494] on div "Status" at bounding box center [1049, 491] width 101 height 11
